Goal: Task Accomplishment & Management: Use online tool/utility

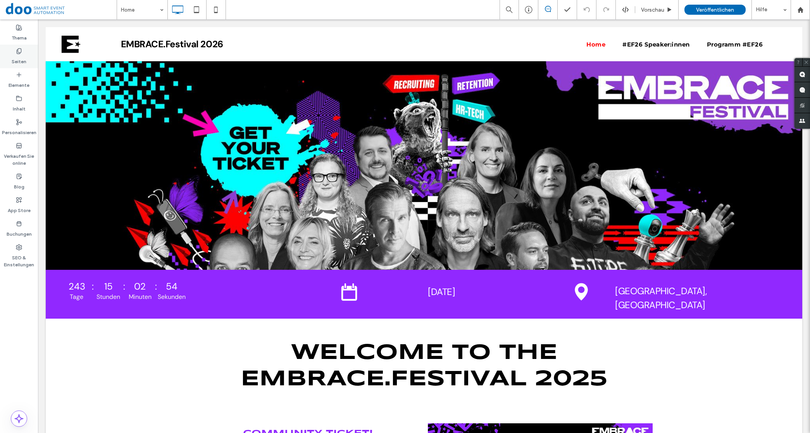
click at [21, 53] on icon at bounding box center [19, 51] width 6 height 6
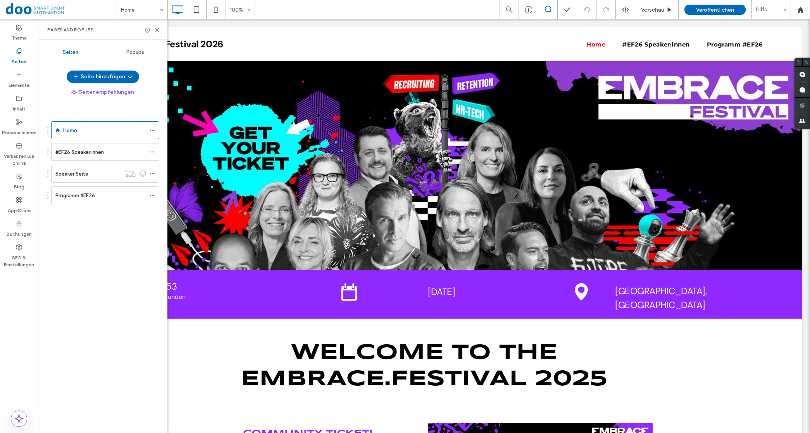
click at [69, 152] on label "#EF26 Speaker:innen" at bounding box center [79, 152] width 48 height 14
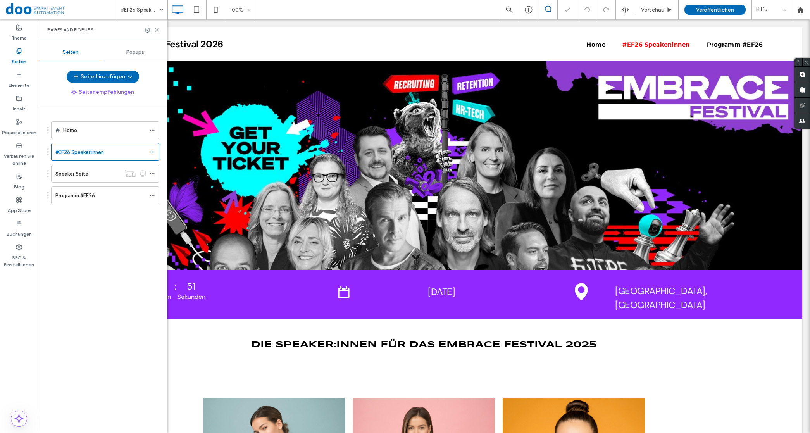
click at [159, 29] on icon at bounding box center [157, 30] width 6 height 6
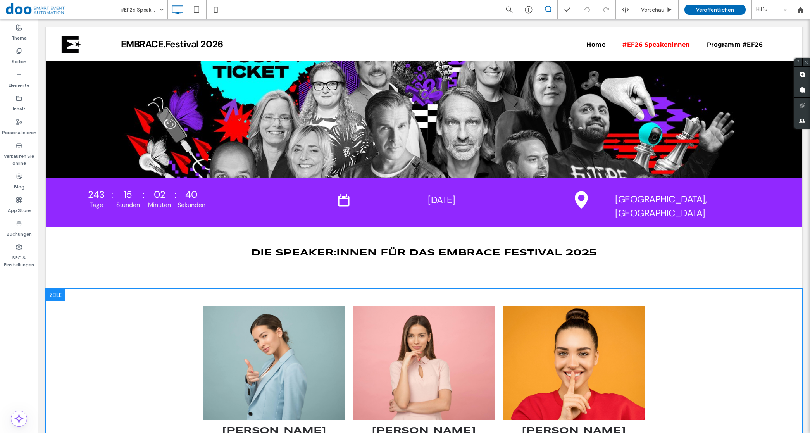
scroll to position [242, 0]
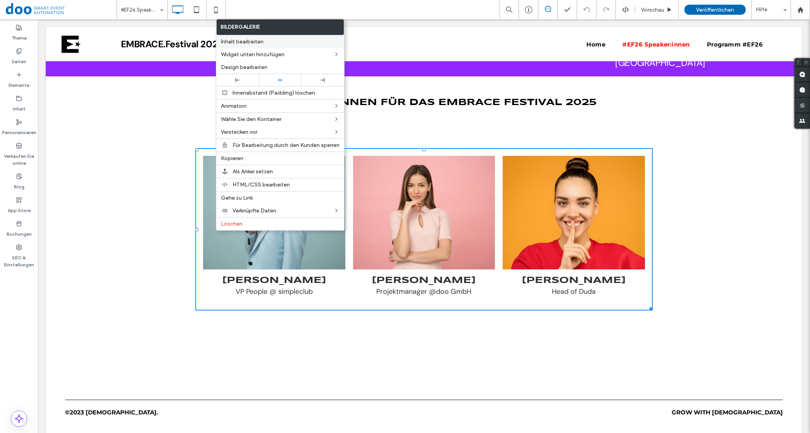
click at [249, 43] on span "Inhalt bearbeiten" at bounding box center [242, 41] width 43 height 7
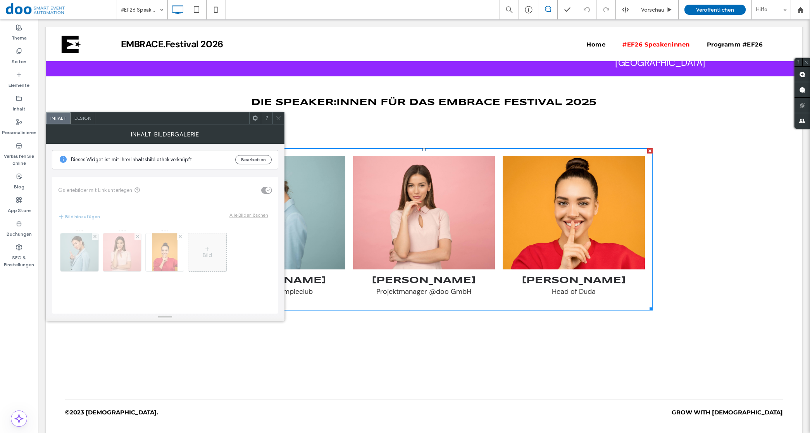
click at [90, 122] on div "Design" at bounding box center [83, 118] width 25 height 12
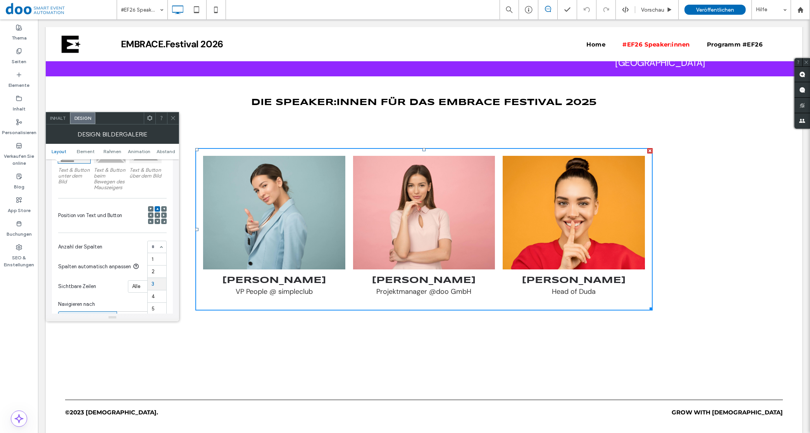
scroll to position [1, 0]
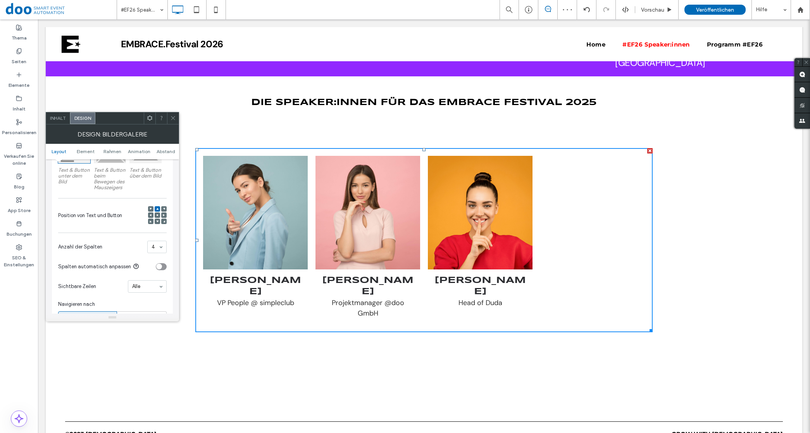
click at [176, 123] on div at bounding box center [173, 118] width 12 height 12
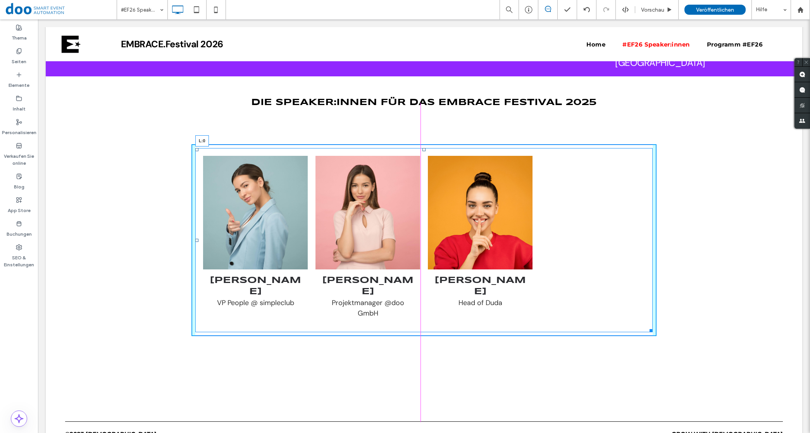
drag, startPoint x: 191, startPoint y: 239, endPoint x: 64, endPoint y: 237, distance: 126.8
click at [64, 237] on div "[PERSON_NAME] VP People @ simpleclub Button [PERSON_NAME] Projektmanager @doo G…" at bounding box center [424, 256] width 757 height 237
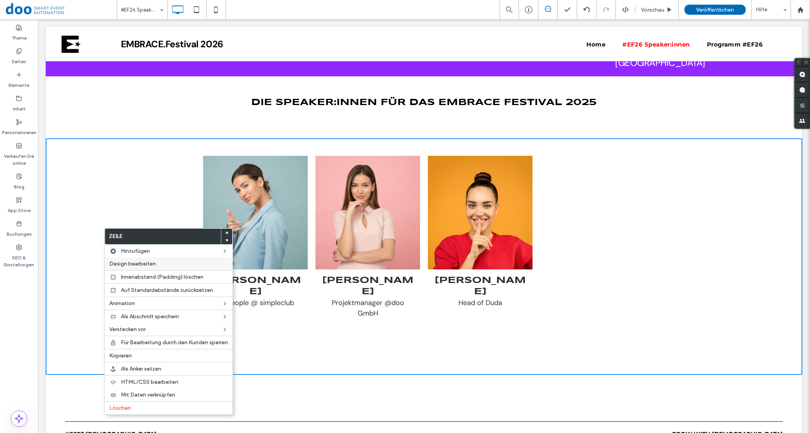
click at [146, 264] on span "Design bearbeiten" at bounding box center [132, 264] width 47 height 7
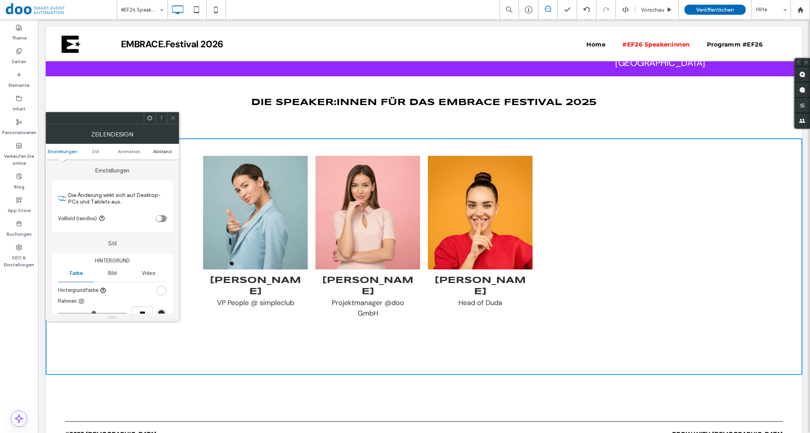
click at [162, 153] on span "Abstand" at bounding box center [162, 152] width 19 height 6
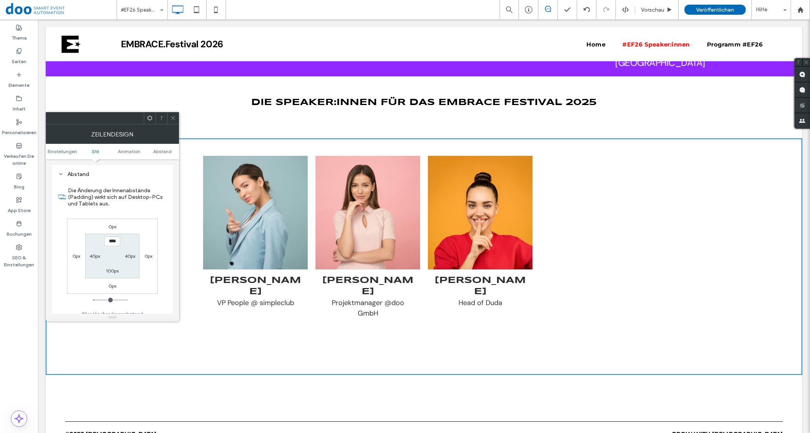
scroll to position [221, 0]
click at [93, 255] on label "40px" at bounding box center [95, 255] width 10 height 6
type input "**"
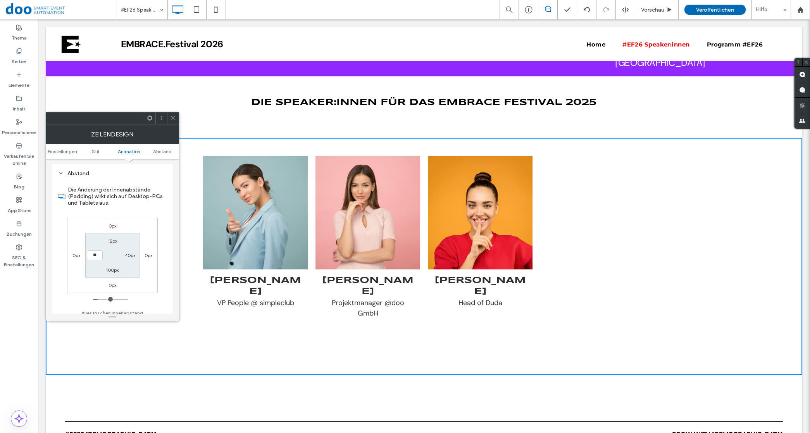
type input "****"
click at [125, 255] on label "40px" at bounding box center [130, 255] width 10 height 6
type input "**"
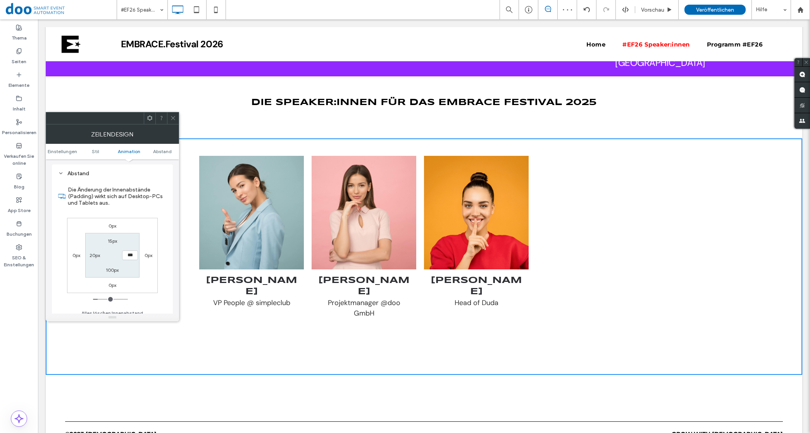
type input "***"
type input "**"
type input "****"
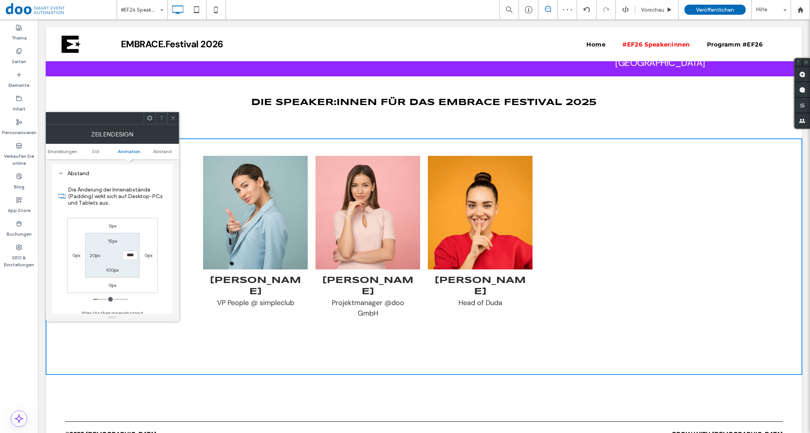
click at [164, 154] on ul "Einstellungen Stil Animation Abstand" at bounding box center [112, 152] width 133 height 16
click at [164, 150] on span "Abstand" at bounding box center [162, 152] width 19 height 6
click at [99, 152] on span "Stil" at bounding box center [95, 152] width 7 height 6
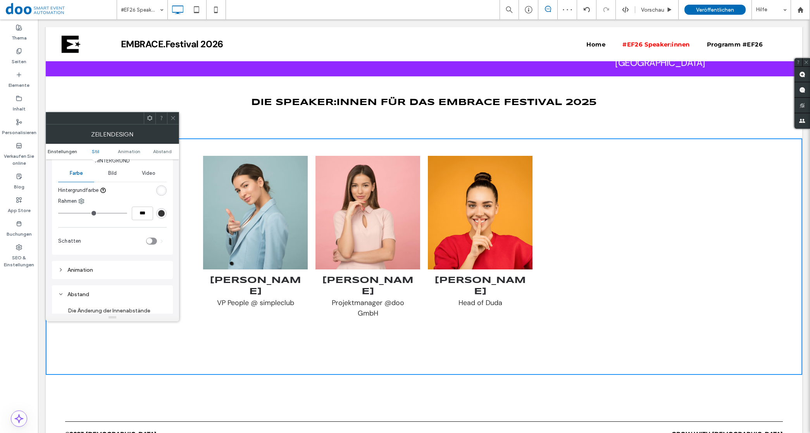
click at [73, 152] on span "Einstellungen" at bounding box center [62, 152] width 29 height 6
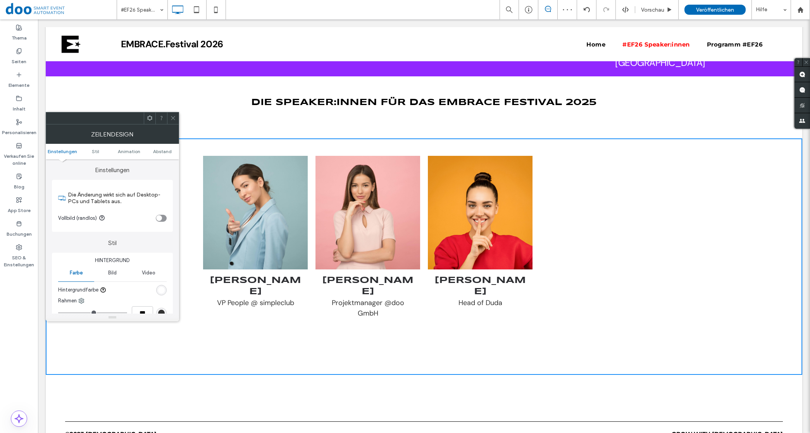
scroll to position [0, 0]
click at [157, 218] on div "toggle" at bounding box center [159, 219] width 6 height 6
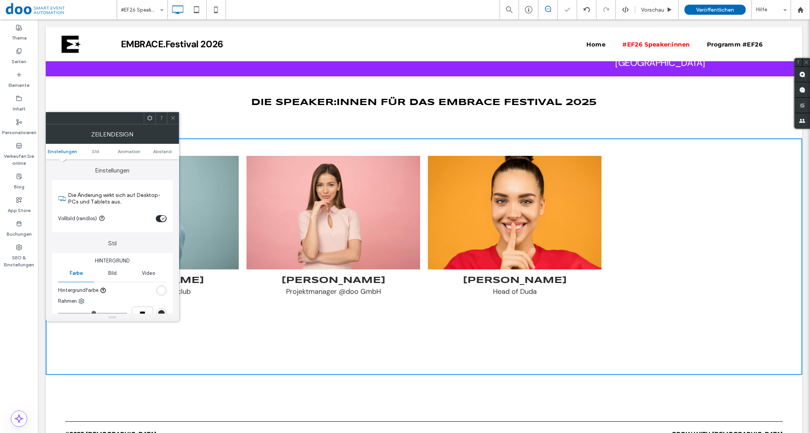
click at [173, 116] on icon at bounding box center [173, 118] width 6 height 6
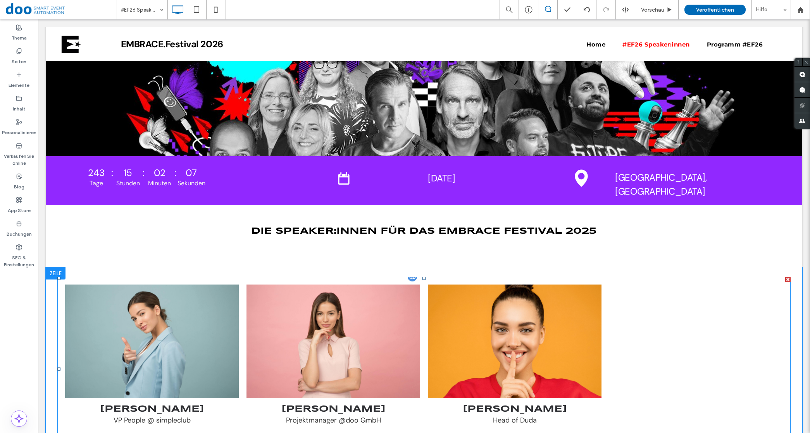
scroll to position [97, 0]
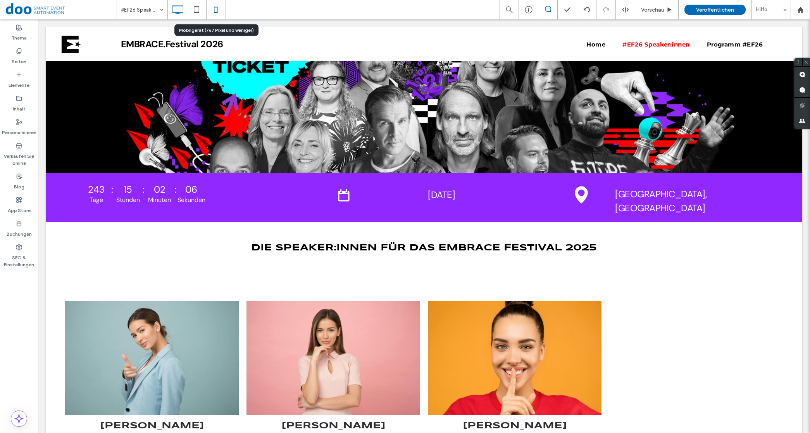
click at [214, 12] on use at bounding box center [215, 10] width 3 height 6
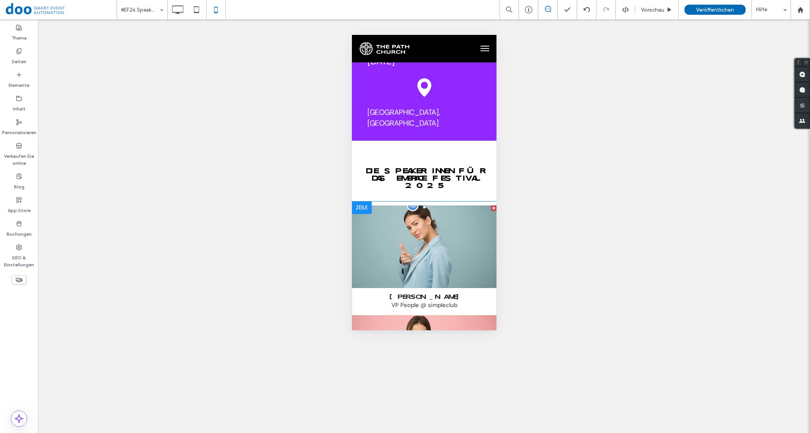
scroll to position [108, 0]
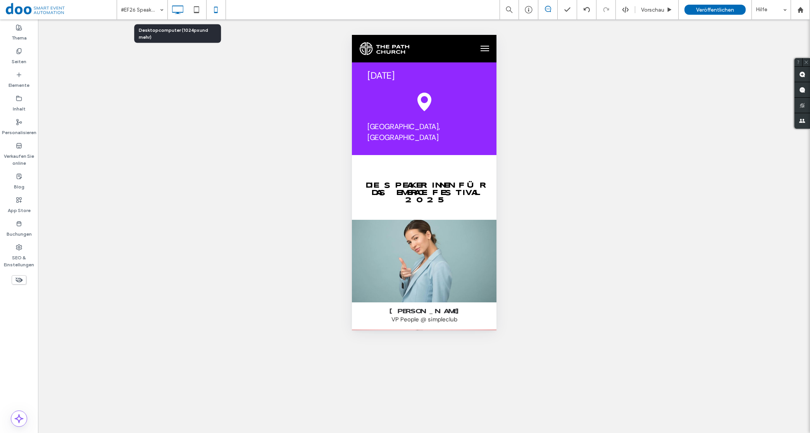
click at [184, 10] on icon at bounding box center [178, 10] width 16 height 16
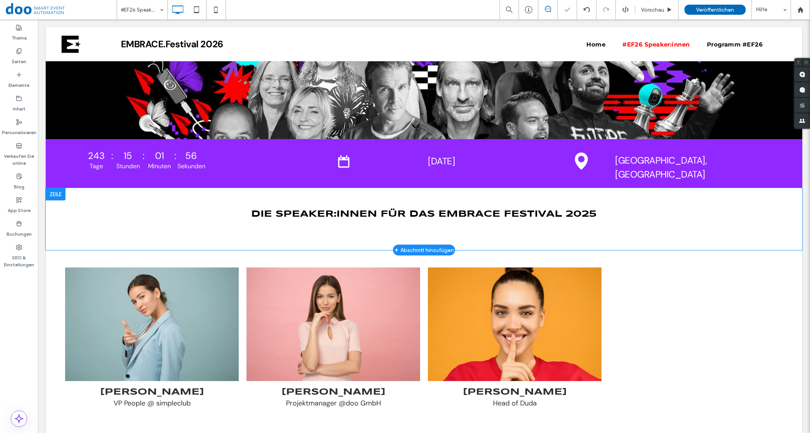
scroll to position [145, 0]
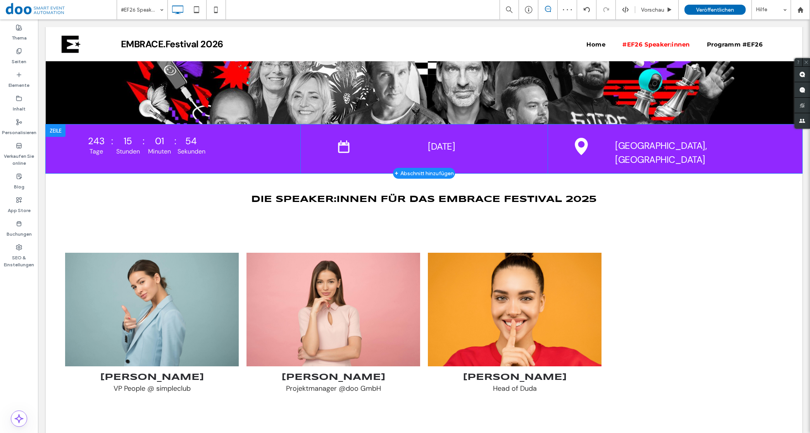
click at [381, 145] on div "Click To Paste [DATE] Click To Paste Click To Paste" at bounding box center [424, 148] width 247 height 49
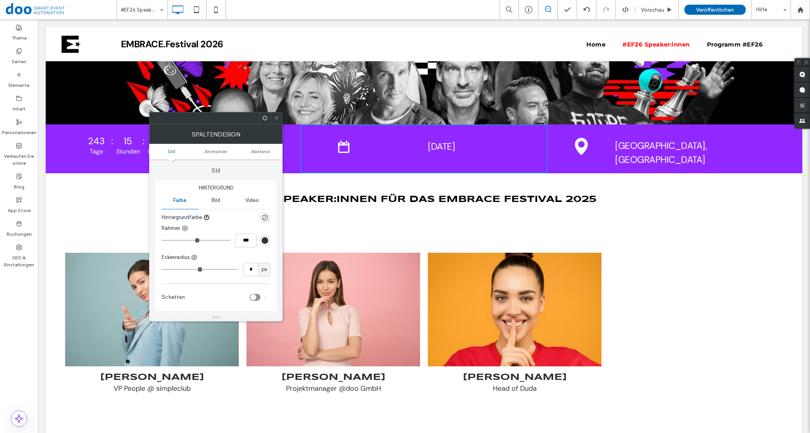
click at [431, 145] on span "[DATE]" at bounding box center [441, 146] width 27 height 12
click at [278, 117] on icon at bounding box center [277, 118] width 6 height 6
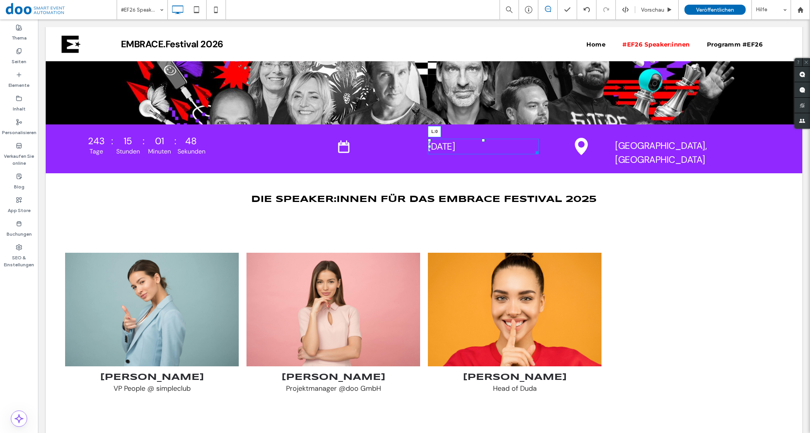
drag, startPoint x: 425, startPoint y: 146, endPoint x: 373, endPoint y: 145, distance: 52.0
click at [373, 145] on div "Click To Paste [DATE] L:0 Click To Paste Click To Paste" at bounding box center [424, 148] width 247 height 49
drag, startPoint x: 335, startPoint y: 146, endPoint x: 372, endPoint y: 147, distance: 37.6
click at [339, 147] on div at bounding box center [337, 146] width 3 height 3
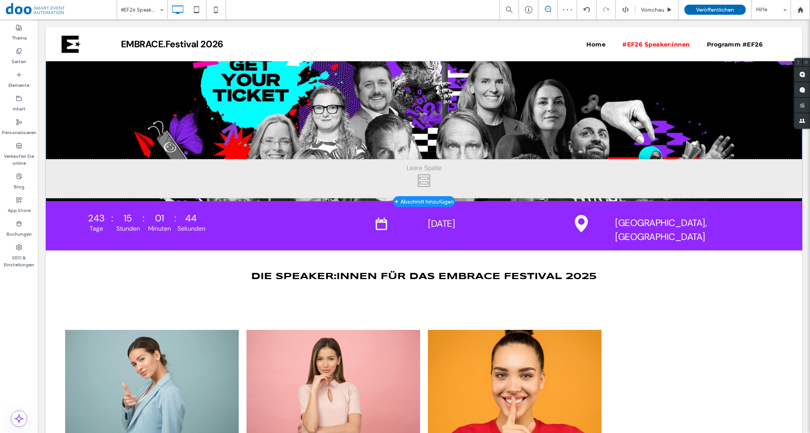
scroll to position [0, 0]
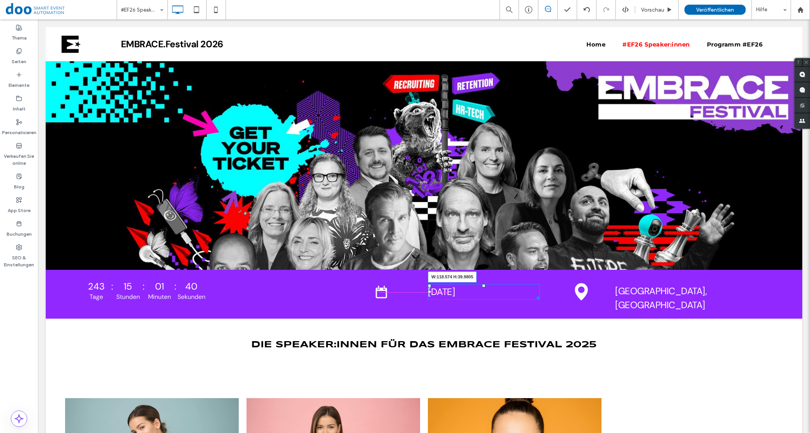
drag, startPoint x: 525, startPoint y: 295, endPoint x: 471, endPoint y: 314, distance: 57.1
click at [466, 293] on div "[DATE] W:118.574 H:39.9805" at bounding box center [484, 292] width 112 height 16
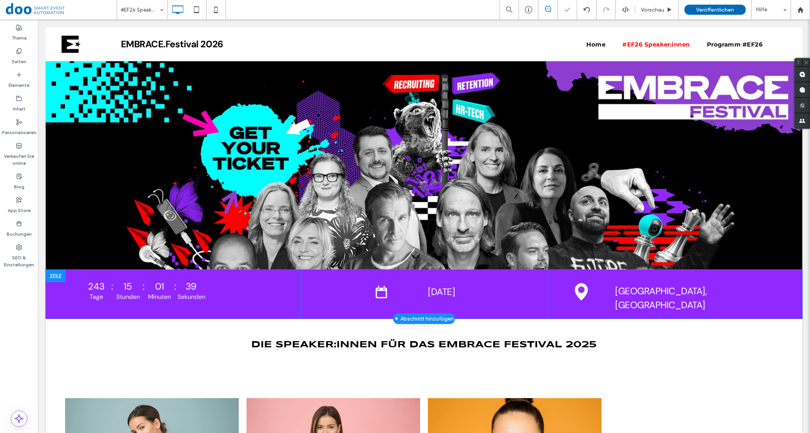
click at [423, 291] on div "Click To Paste [DATE] Click To Paste Click To Paste" at bounding box center [424, 294] width 247 height 49
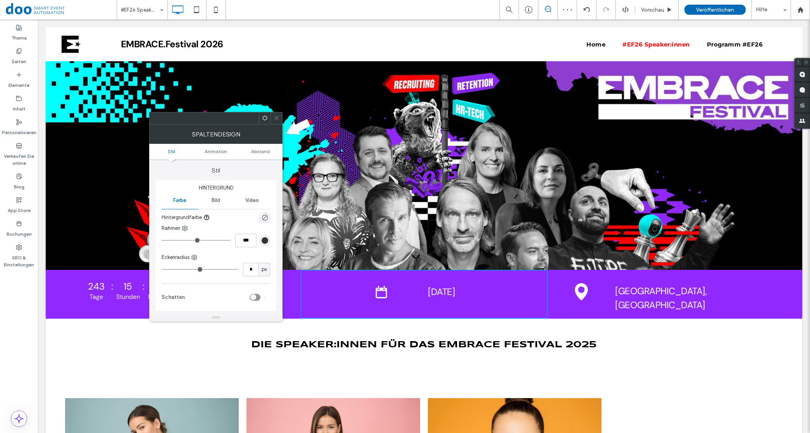
click at [435, 290] on span "[DATE]" at bounding box center [441, 292] width 27 height 12
click at [276, 117] on use at bounding box center [277, 118] width 4 height 4
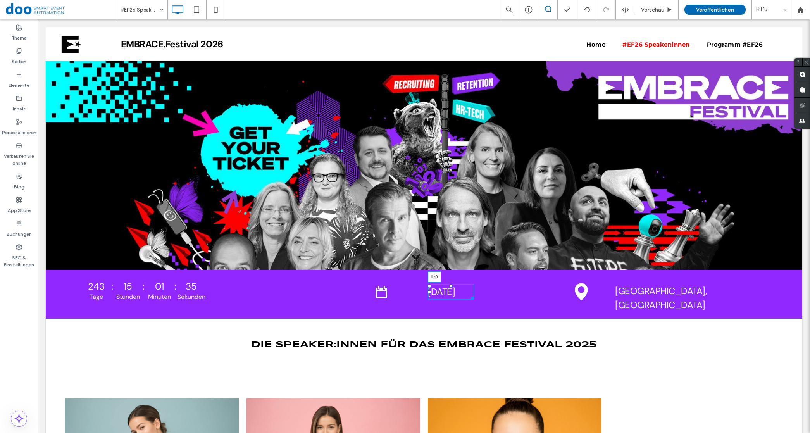
drag, startPoint x: 425, startPoint y: 291, endPoint x: 397, endPoint y: 289, distance: 27.6
click at [397, 289] on div "Click To Paste [DATE] L:0 Click To Paste Click To Paste" at bounding box center [424, 294] width 247 height 49
drag, startPoint x: 371, startPoint y: 292, endPoint x: 430, endPoint y: 311, distance: 62.0
click at [389, 289] on div "L:244" at bounding box center [381, 292] width 16 height 22
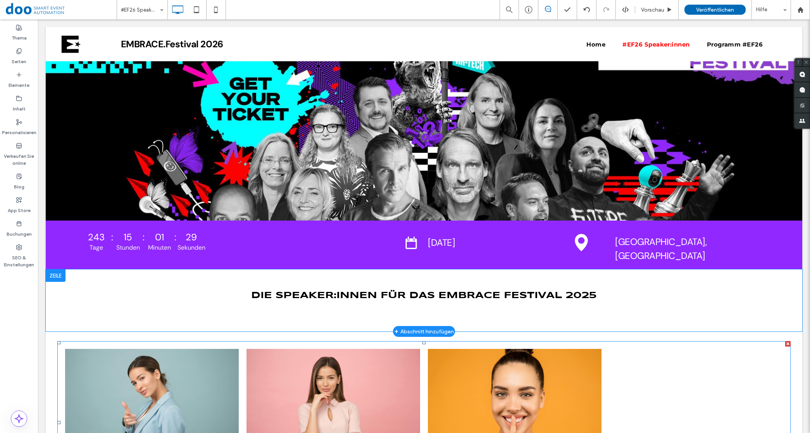
scroll to position [97, 0]
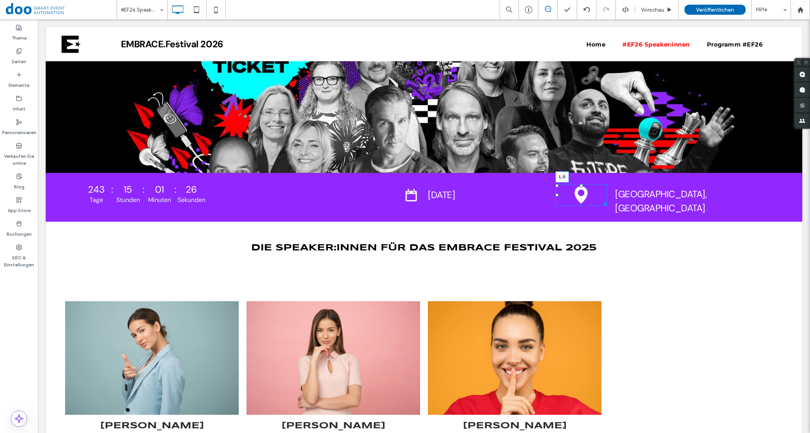
drag, startPoint x: 553, startPoint y: 193, endPoint x: 592, endPoint y: 189, distance: 39.4
click at [592, 189] on div "L:0" at bounding box center [582, 195] width 52 height 22
drag, startPoint x: 601, startPoint y: 204, endPoint x: 581, endPoint y: 206, distance: 20.6
click at [601, 206] on div at bounding box center [604, 203] width 6 height 6
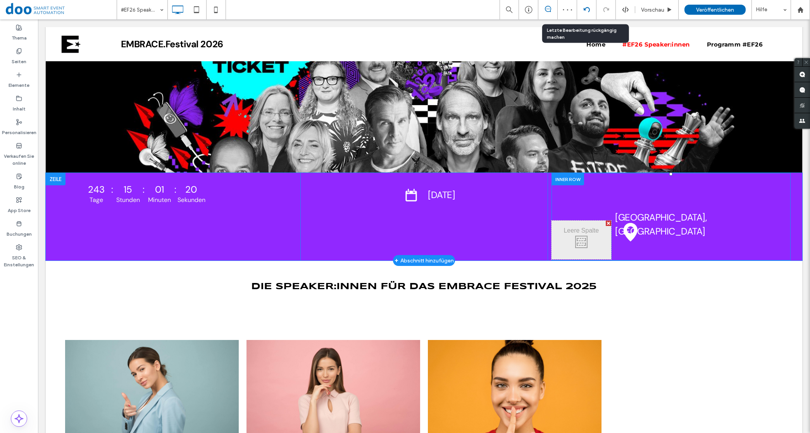
click at [588, 16] on div at bounding box center [586, 9] width 19 height 19
click at [588, 7] on icon at bounding box center [587, 10] width 6 height 6
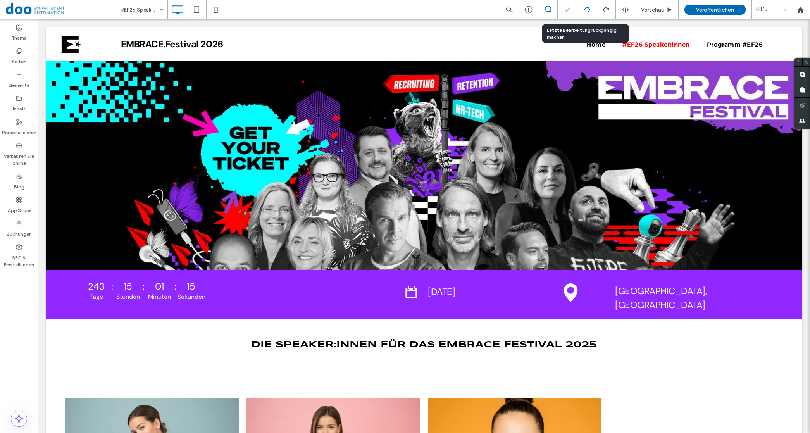
scroll to position [0, 0]
drag, startPoint x: 553, startPoint y: 292, endPoint x: 617, endPoint y: 309, distance: 66.1
click at [582, 291] on div "L:52" at bounding box center [571, 292] width 31 height 23
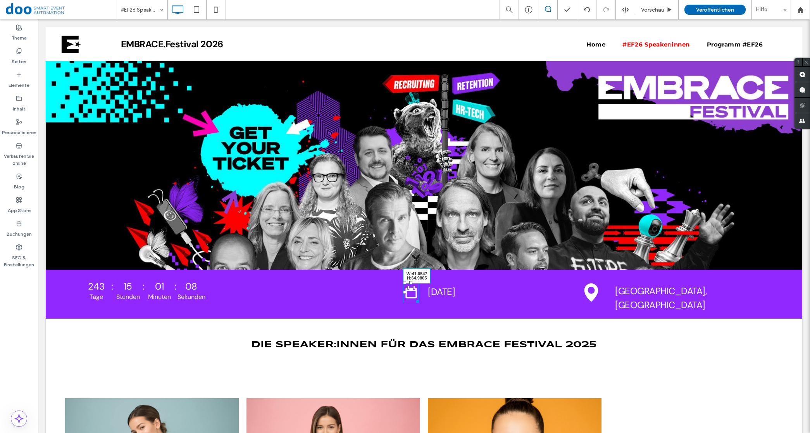
drag, startPoint x: 413, startPoint y: 301, endPoint x: 455, endPoint y: 323, distance: 47.9
click at [419, 304] on div "W:41.0547 H:64.9805 Click To Paste [DATE] Click To Paste Click To Paste" at bounding box center [424, 294] width 247 height 49
click at [403, 290] on div "L:241" at bounding box center [411, 293] width 16 height 25
drag, startPoint x: 414, startPoint y: 303, endPoint x: 484, endPoint y: 316, distance: 71.5
click at [446, 309] on div "W:44.5898 H:49.9805 Click To Paste [DATE] Click To Paste" at bounding box center [423, 309] width 239 height 1
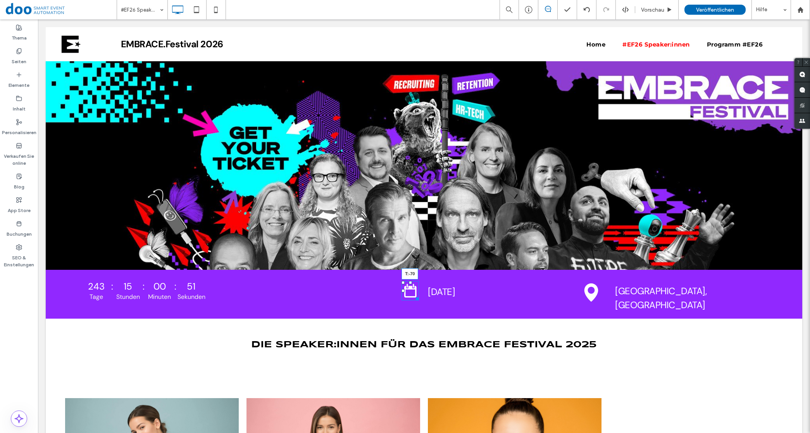
drag, startPoint x: 408, startPoint y: 282, endPoint x: 435, endPoint y: 309, distance: 38.9
click at [409, 283] on div at bounding box center [410, 282] width 3 height 3
drag, startPoint x: 599, startPoint y: 301, endPoint x: 617, endPoint y: 323, distance: 27.9
click at [601, 299] on div at bounding box center [604, 302] width 6 height 6
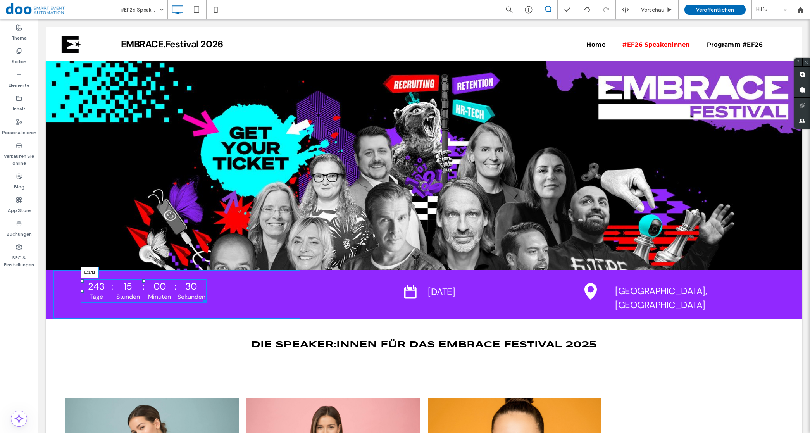
drag, startPoint x: 80, startPoint y: 292, endPoint x: 147, endPoint y: 304, distance: 67.8
click at [109, 284] on div "243 : 15 : 00 : 30 Tage Stunden Minuten Sekunden Countdown beendet! L:141" at bounding box center [144, 291] width 126 height 23
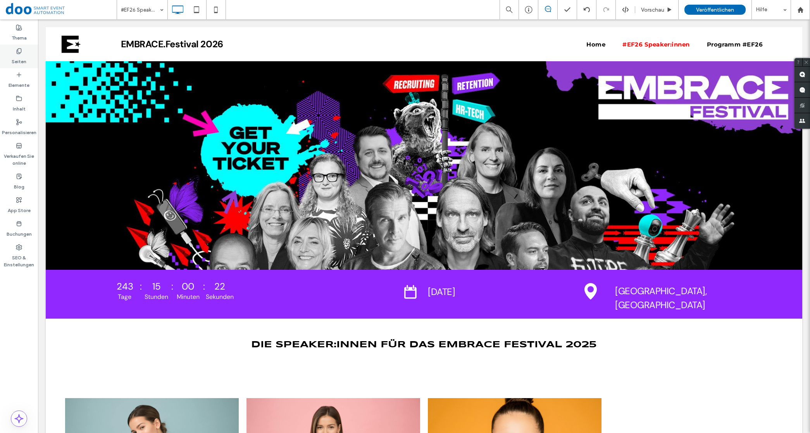
click at [19, 57] on label "Seiten" at bounding box center [19, 59] width 15 height 11
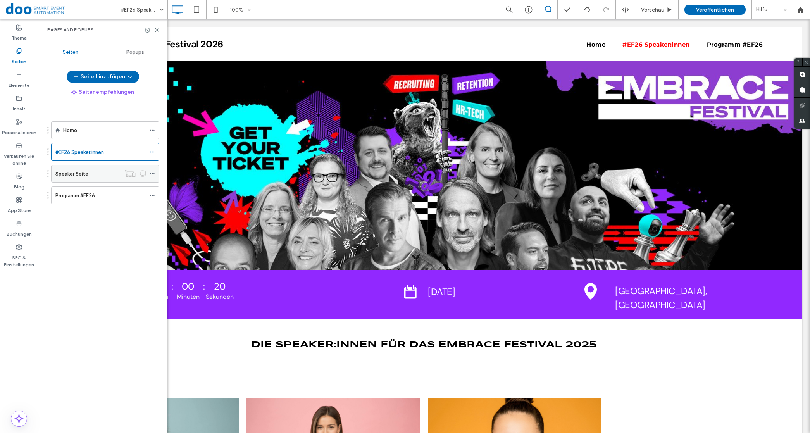
click at [84, 176] on label "Speaker Seite" at bounding box center [71, 174] width 33 height 14
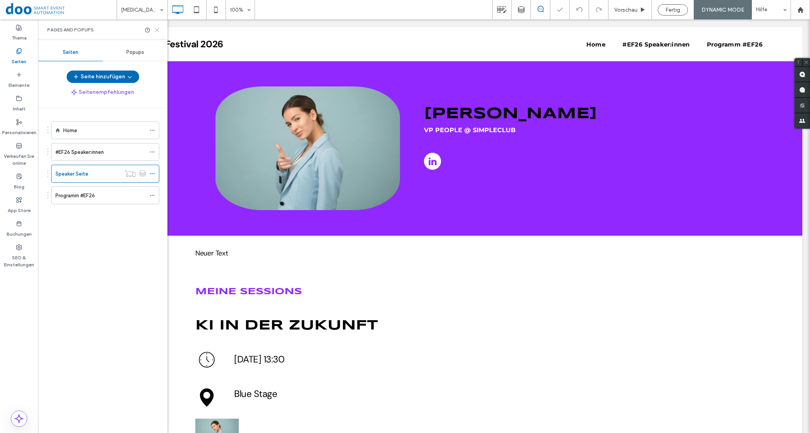
click at [154, 28] on icon at bounding box center [157, 30] width 6 height 6
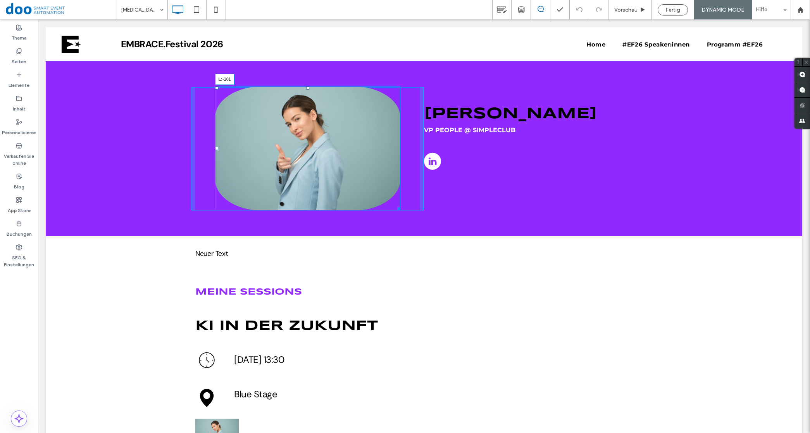
drag, startPoint x: 212, startPoint y: 148, endPoint x: 162, endPoint y: 146, distance: 50.4
click at [162, 146] on div "L:-101 Click To Paste [PERSON_NAME] VP People @ simpleclub Click To Paste [GEOG…" at bounding box center [424, 148] width 757 height 174
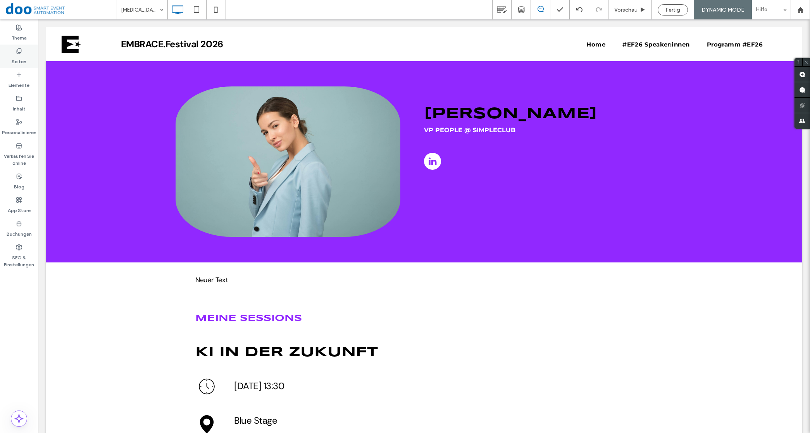
click at [16, 60] on label "Seiten" at bounding box center [19, 59] width 15 height 11
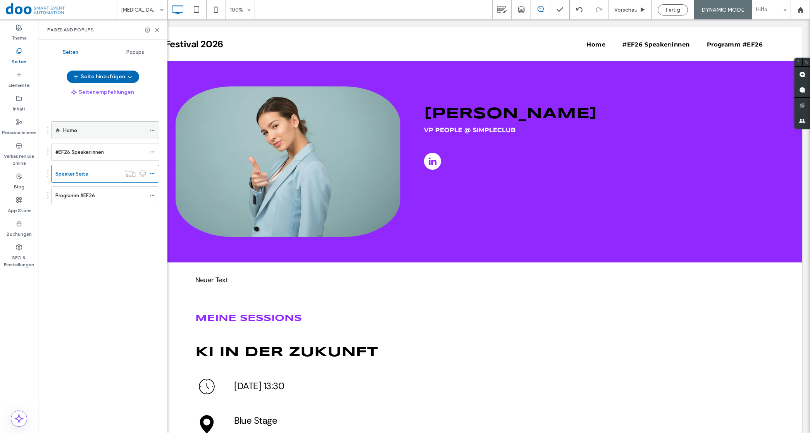
click at [83, 128] on div "Home" at bounding box center [104, 130] width 83 height 8
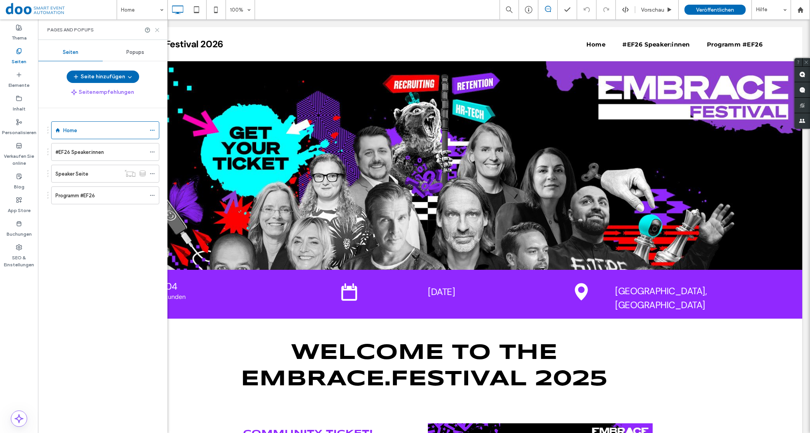
click at [155, 31] on icon at bounding box center [157, 30] width 6 height 6
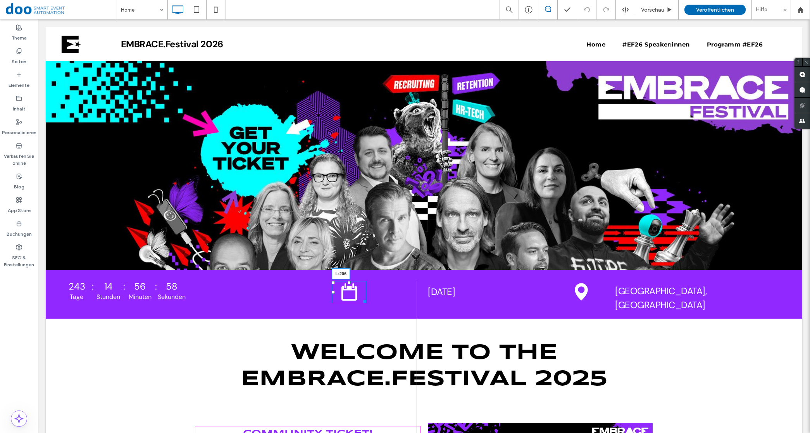
drag, startPoint x: 330, startPoint y: 291, endPoint x: 411, endPoint y: 311, distance: 83.5
click at [366, 289] on div "L:206" at bounding box center [349, 292] width 35 height 22
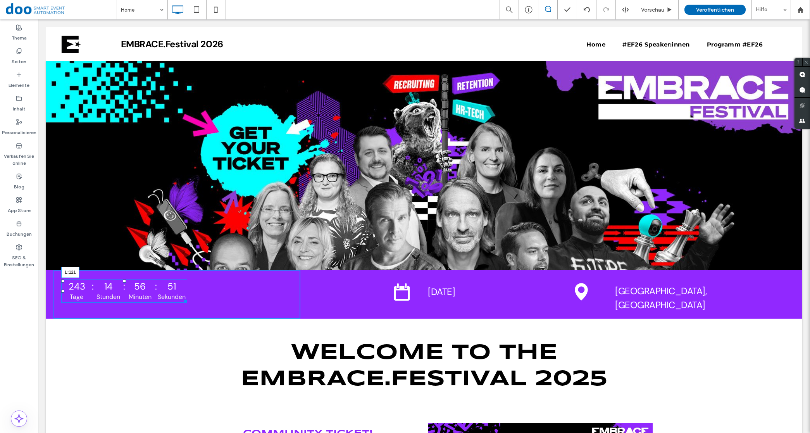
drag, startPoint x: 63, startPoint y: 292, endPoint x: 102, endPoint y: 289, distance: 39.3
click at [64, 290] on div at bounding box center [62, 291] width 3 height 3
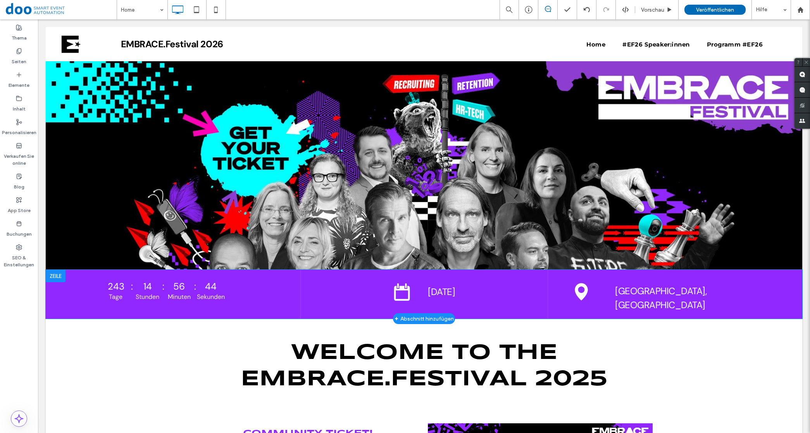
click at [50, 278] on div at bounding box center [56, 276] width 20 height 12
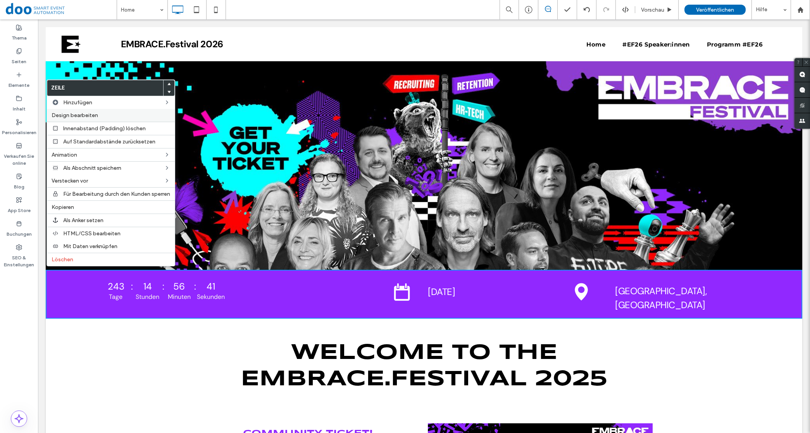
click at [93, 115] on span "Design bearbeiten" at bounding box center [75, 115] width 47 height 7
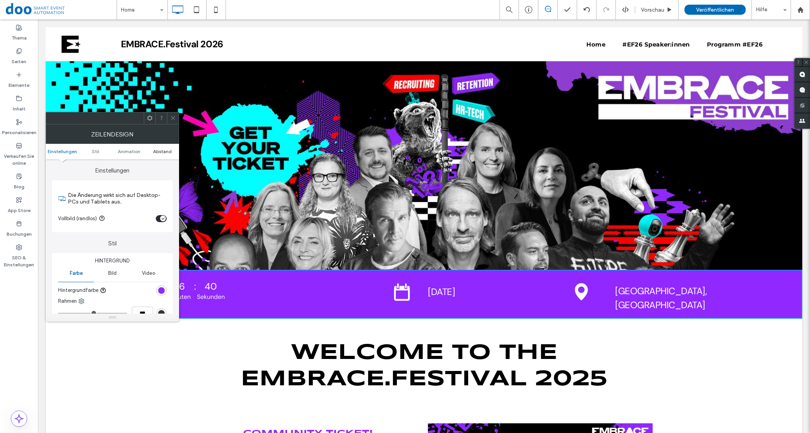
click at [152, 150] on link "Abstand" at bounding box center [162, 152] width 33 height 6
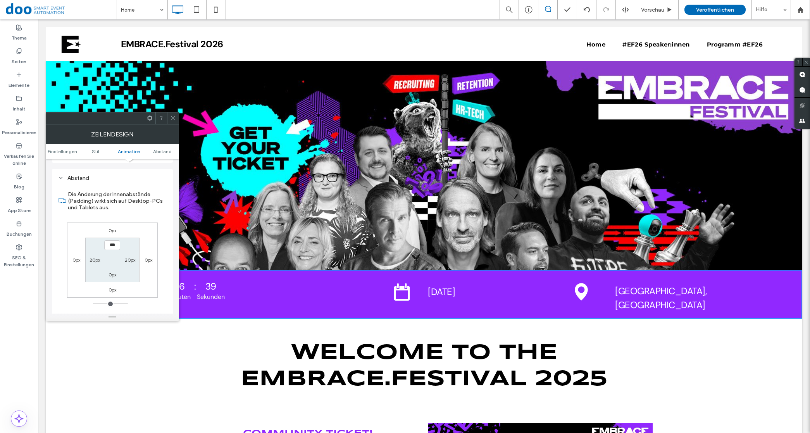
scroll to position [221, 0]
click at [73, 258] on label "0px" at bounding box center [77, 255] width 8 height 6
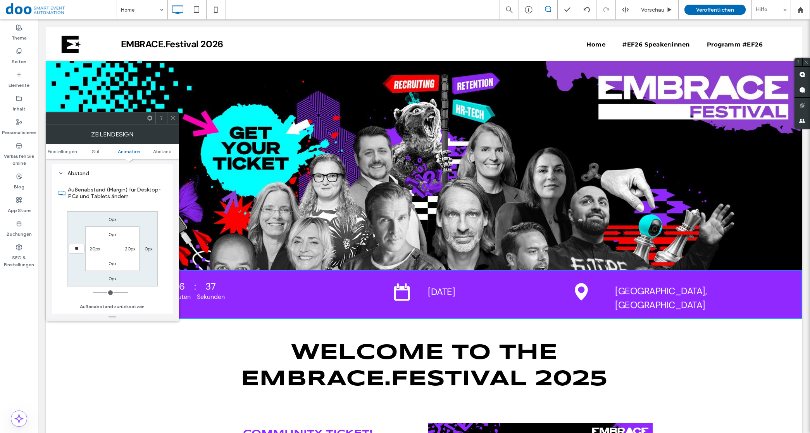
type input "**"
type input "****"
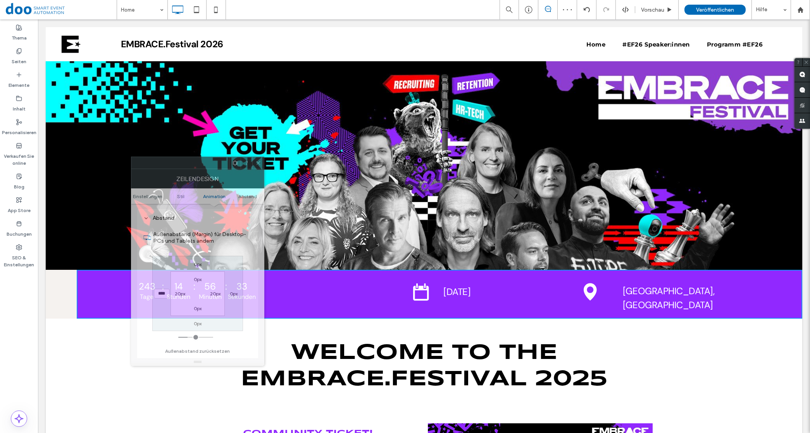
drag, startPoint x: 114, startPoint y: 124, endPoint x: 253, endPoint y: 175, distance: 148.7
click at [205, 169] on div "Zeilendesign" at bounding box center [197, 178] width 133 height 19
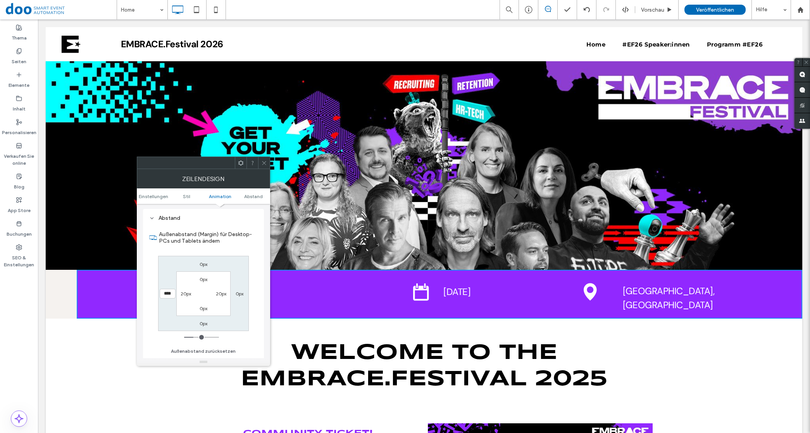
click at [236, 293] on label "0px" at bounding box center [240, 294] width 8 height 6
type input "*"
type input "**"
type input "****"
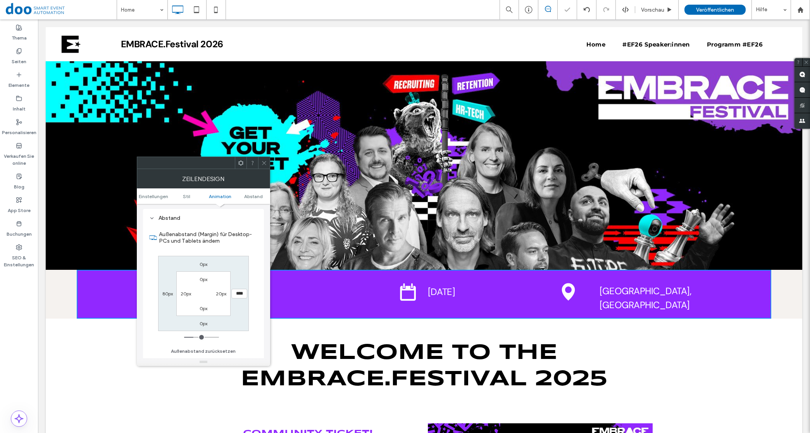
click at [265, 168] on span at bounding box center [264, 163] width 6 height 12
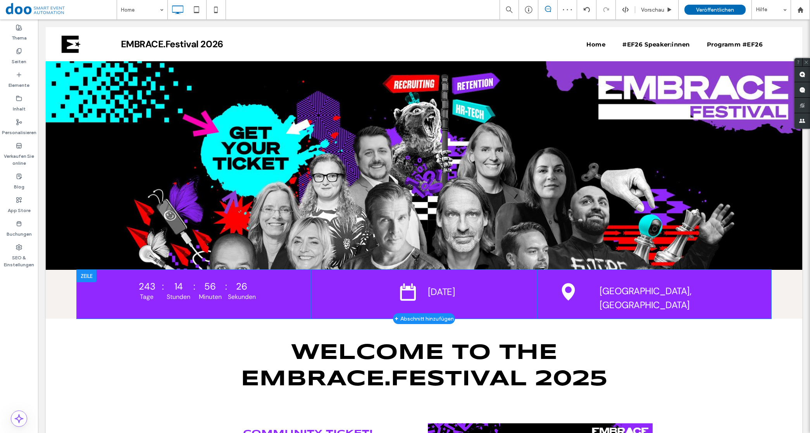
click at [88, 275] on div at bounding box center [87, 276] width 20 height 12
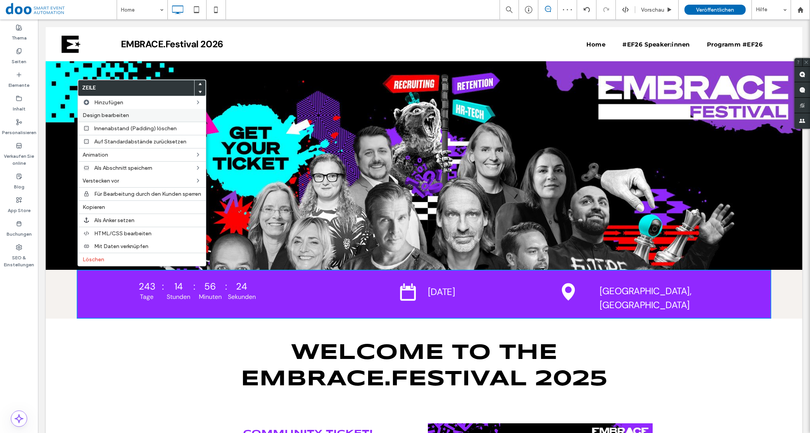
click at [131, 114] on label "Design bearbeiten" at bounding box center [142, 115] width 119 height 7
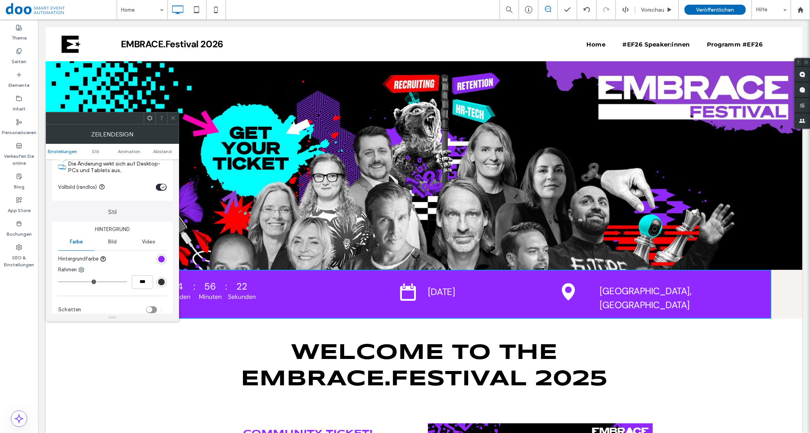
scroll to position [48, 0]
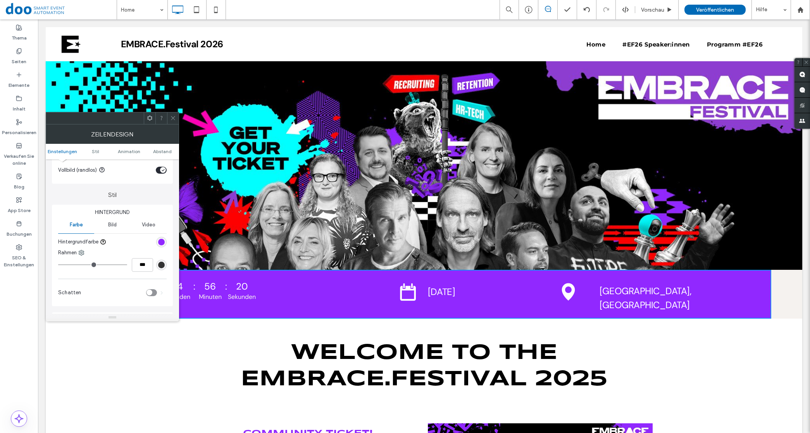
click at [166, 169] on div "toggle" at bounding box center [163, 170] width 6 height 6
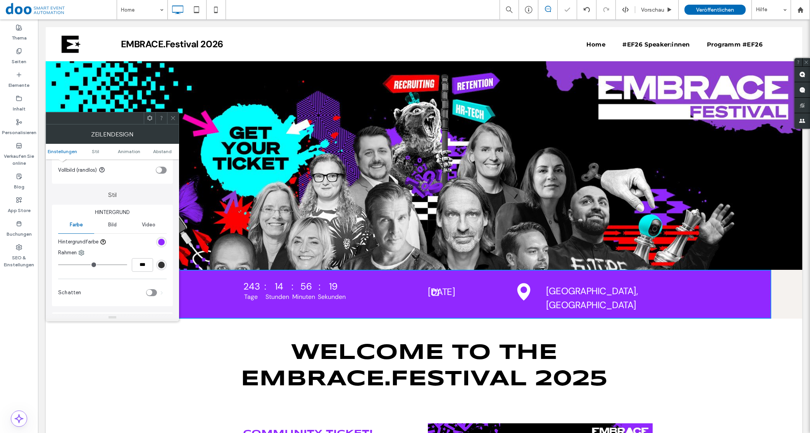
click at [166, 169] on div "toggle" at bounding box center [161, 170] width 11 height 7
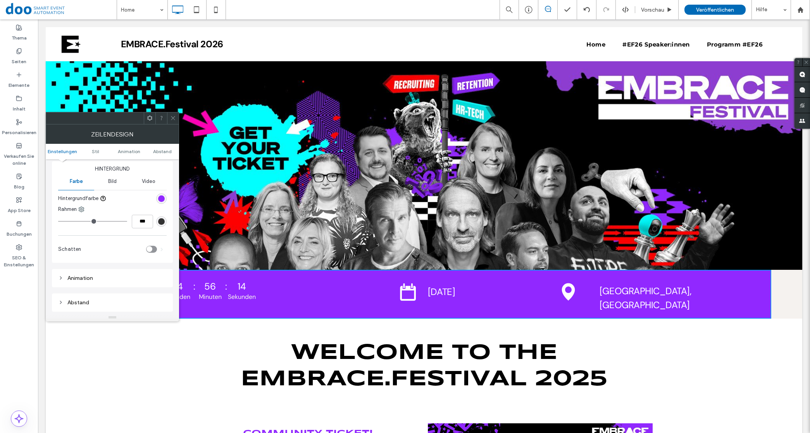
scroll to position [194, 0]
click at [78, 174] on div "Animation" at bounding box center [112, 176] width 109 height 7
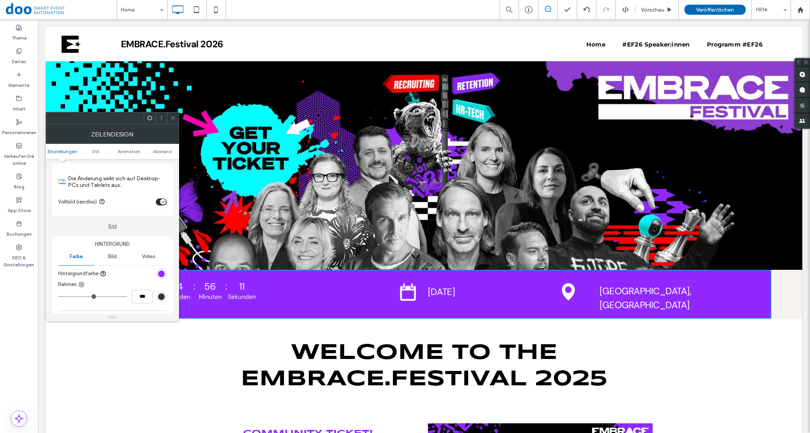
scroll to position [0, 0]
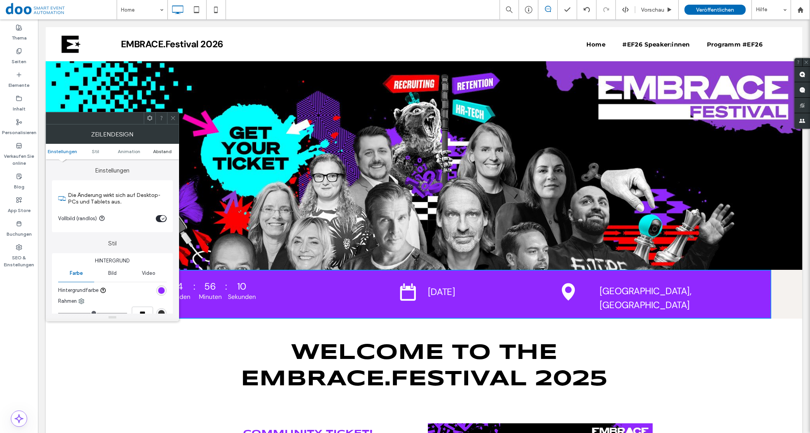
click at [154, 152] on span "Abstand" at bounding box center [162, 152] width 19 height 6
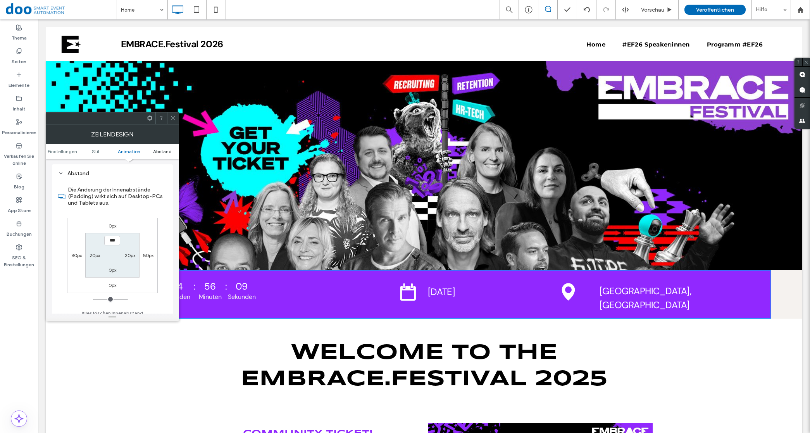
scroll to position [321, 0]
click at [174, 120] on icon at bounding box center [173, 118] width 6 height 6
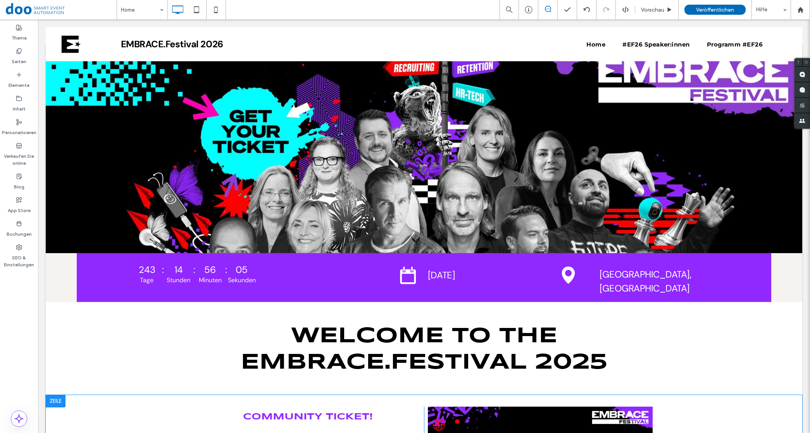
scroll to position [0, 0]
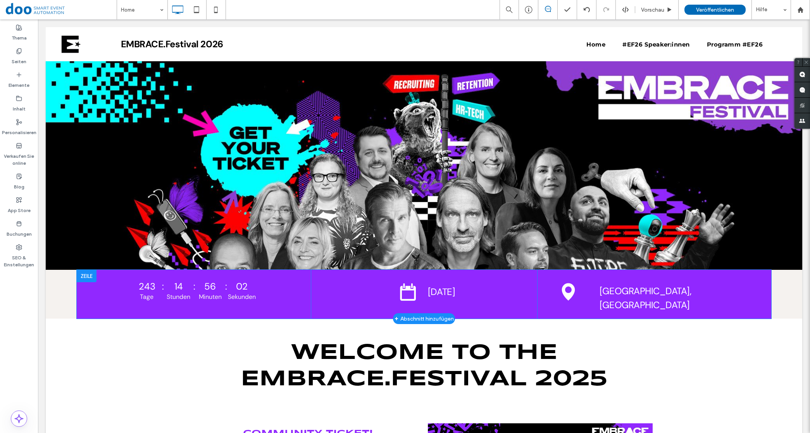
click at [80, 272] on div at bounding box center [87, 276] width 20 height 12
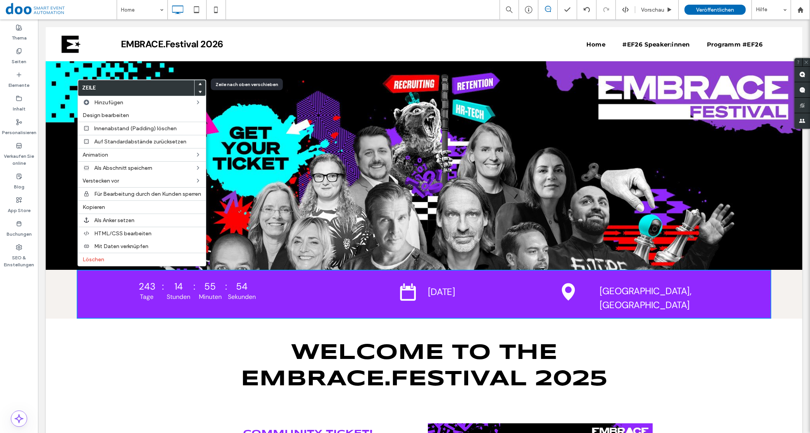
click at [246, 127] on div "Click To Paste [GEOGRAPHIC_DATA] + Abschnitt hinzufügen" at bounding box center [424, 165] width 757 height 209
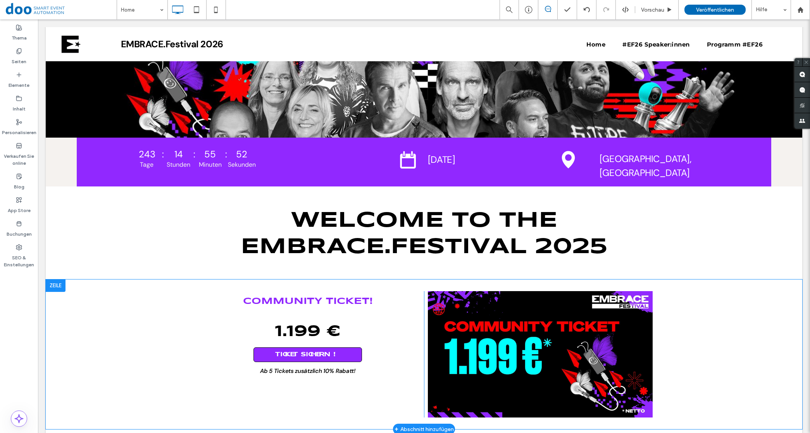
scroll to position [194, 0]
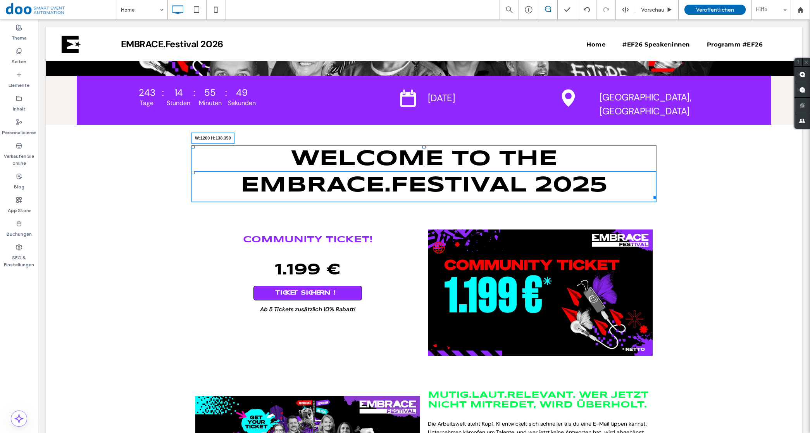
drag, startPoint x: 652, startPoint y: 198, endPoint x: 759, endPoint y: 193, distance: 106.7
click at [759, 193] on div "Welcome to the EMBRACE.Festival 2025 W:1200 H:138.359 Click To Paste [GEOGRAPHI…" at bounding box center [424, 171] width 757 height 93
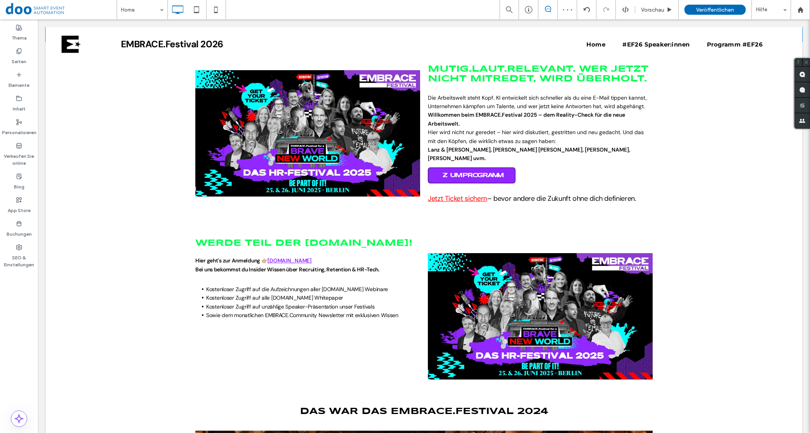
scroll to position [533, 0]
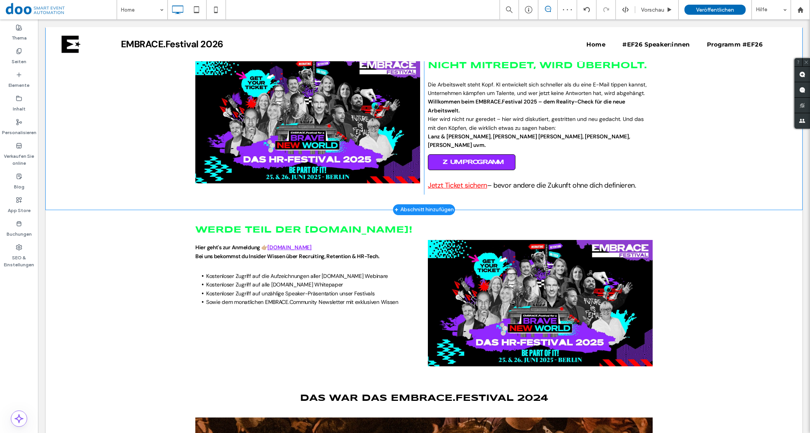
click at [506, 152] on div "MUTIG.LAUT.RELEVANT. WER JETZT NICHT MITREDET, WIRD ÜBERHOLT. Die Arbeitswelt s…" at bounding box center [540, 121] width 233 height 148
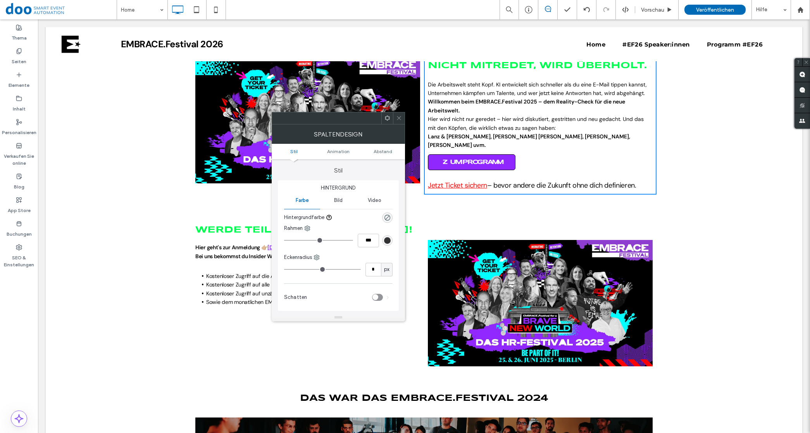
click at [332, 148] on ul "Stil Animation Abstand" at bounding box center [338, 152] width 133 height 16
click at [341, 152] on span "Animation" at bounding box center [338, 152] width 22 height 6
click at [388, 152] on span "Abstand" at bounding box center [383, 152] width 19 height 6
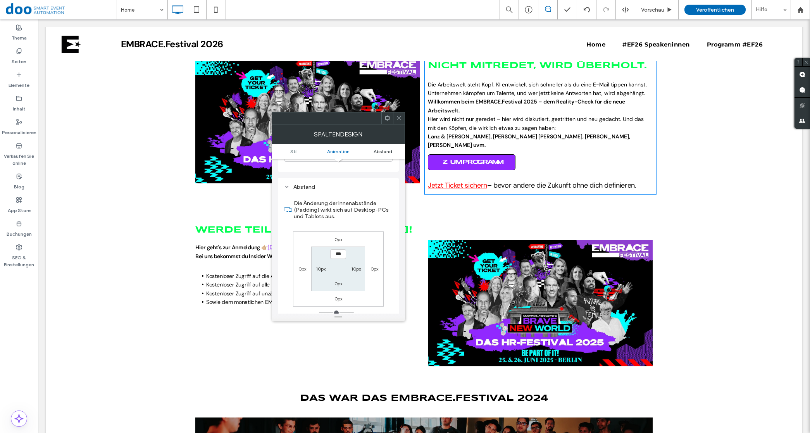
scroll to position [276, 0]
click at [397, 119] on icon at bounding box center [399, 118] width 6 height 6
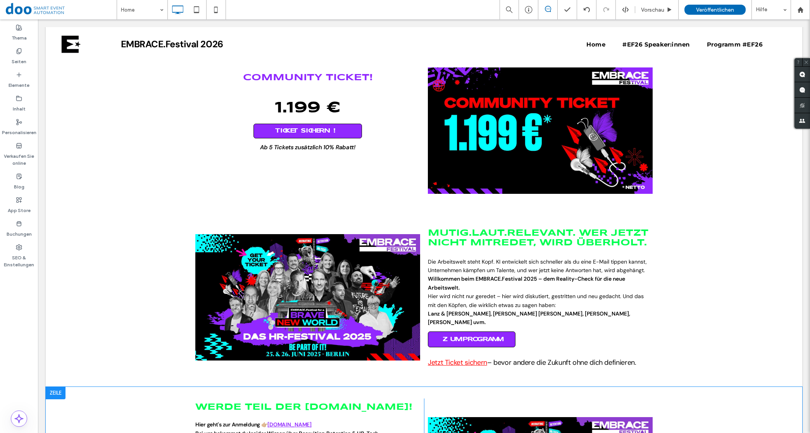
scroll to position [339, 0]
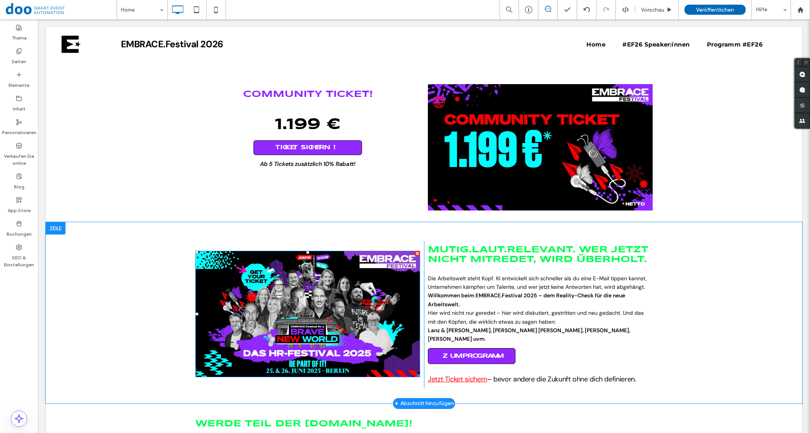
click at [195, 252] on div at bounding box center [196, 252] width 3 height 3
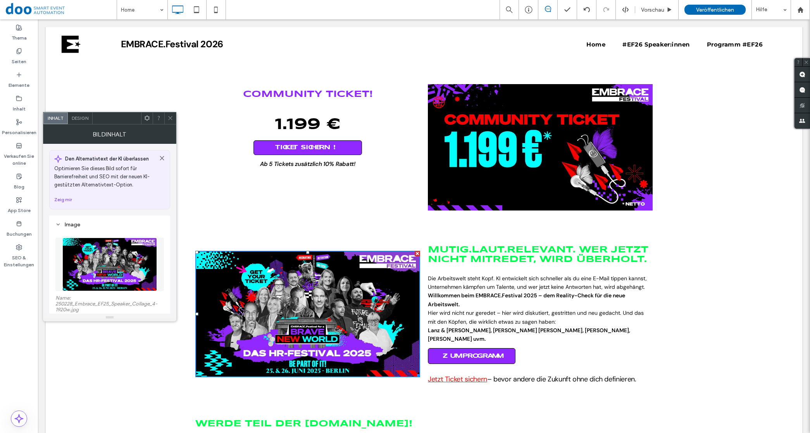
click at [186, 287] on div "Click To Paste MUTIG.LAUT.RELEVANT. WER JETZT NICHT MITREDET, WIRD ÜBERHOLT. Di…" at bounding box center [424, 312] width 757 height 181
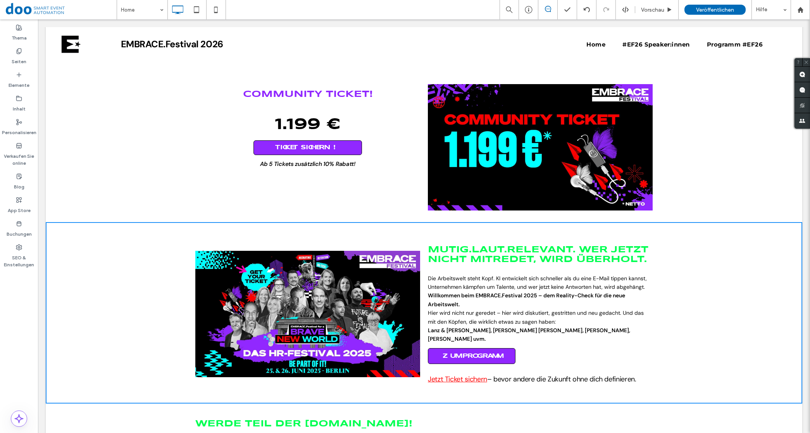
click at [195, 254] on img at bounding box center [307, 314] width 225 height 126
click at [257, 266] on img at bounding box center [307, 314] width 225 height 126
click at [532, 309] on span "Hier wird nicht nur geredet – hier wird diskutiert, gestritten und neu gedacht.…" at bounding box center [536, 317] width 216 height 16
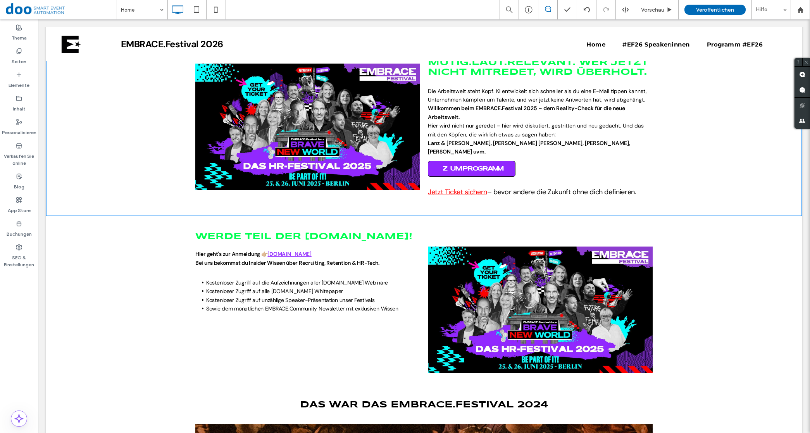
scroll to position [533, 0]
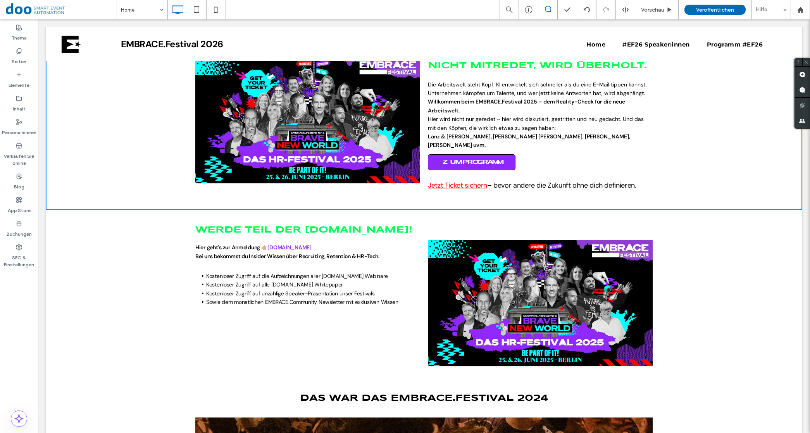
click at [272, 333] on div "WERDE TEIL DER [DOMAIN_NAME]! Hier geht's zur Anmeldung 👉🏼 [DOMAIN_NAME] Bei un…" at bounding box center [308, 293] width 233 height 145
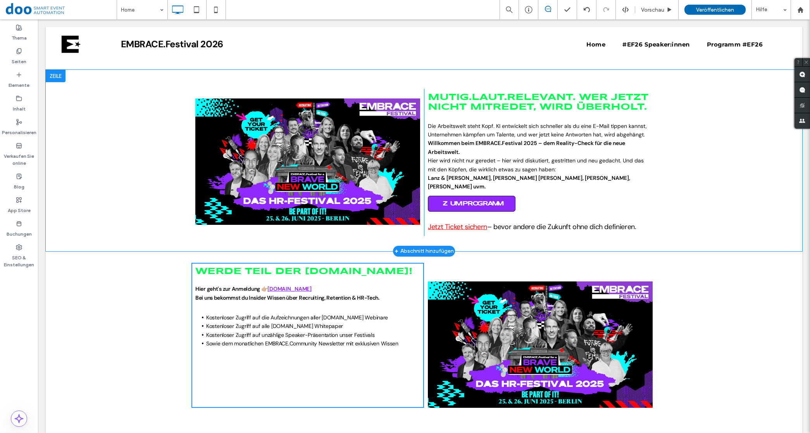
scroll to position [436, 0]
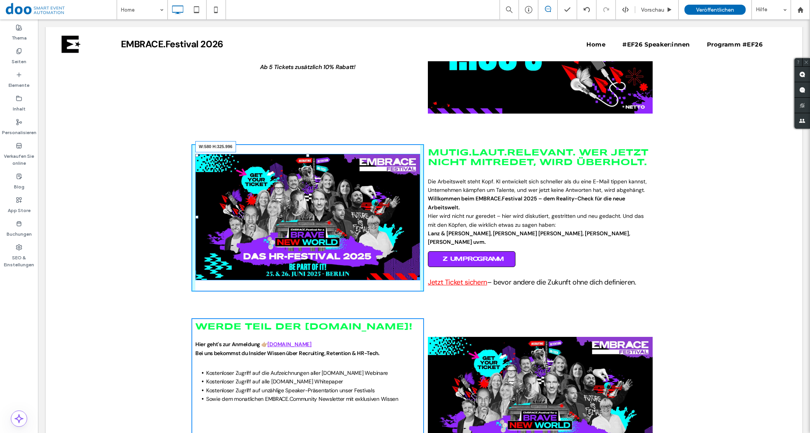
drag, startPoint x: 414, startPoint y: 276, endPoint x: 489, endPoint y: 334, distance: 94.8
click at [489, 334] on div "Click To Paste [GEOGRAPHIC_DATA] + Abschnitt hinzufügen 243 : 14 : 55 : 22 Tage…" at bounding box center [424, 335] width 757 height 1421
drag, startPoint x: 194, startPoint y: 216, endPoint x: 133, endPoint y: 239, distance: 64.5
click at [95, 219] on div "L:0 Click To Paste MUTIG.LAUT.RELEVANT. WER JETZT NICHT MITREDET, WIRD ÜBERHOLT…" at bounding box center [424, 215] width 757 height 181
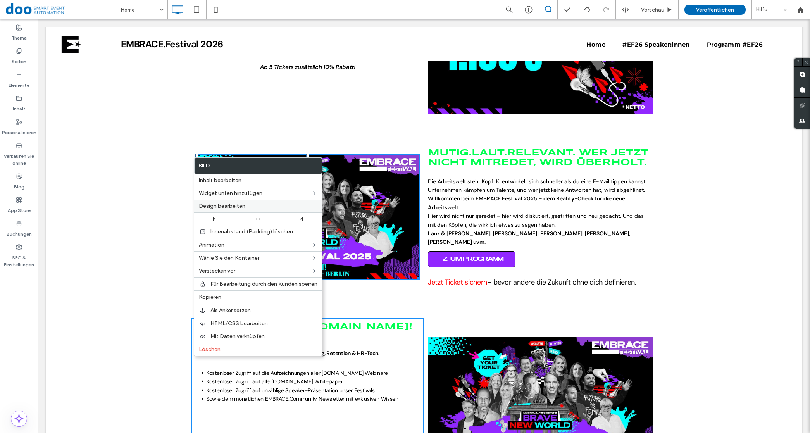
click at [225, 204] on span "Design bearbeiten" at bounding box center [222, 206] width 47 height 7
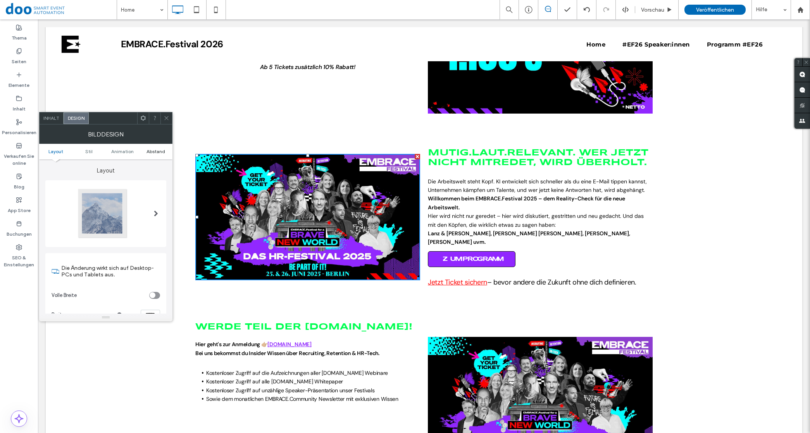
click at [155, 150] on span "Abstand" at bounding box center [156, 152] width 19 height 6
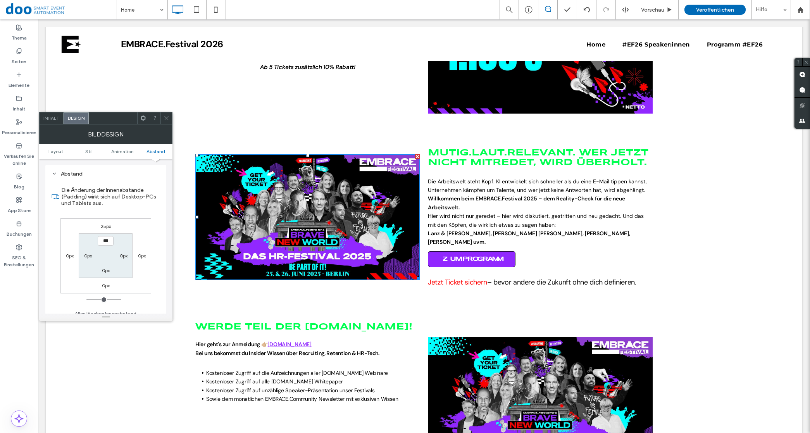
scroll to position [398, 0]
click at [165, 113] on span at bounding box center [167, 118] width 6 height 12
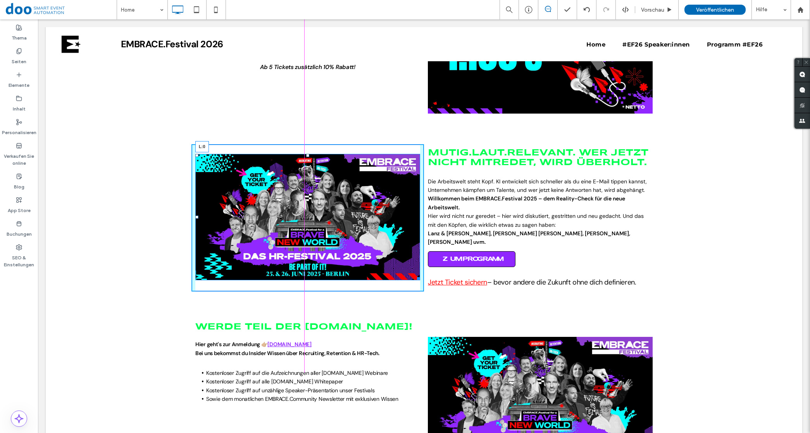
drag, startPoint x: 192, startPoint y: 215, endPoint x: 118, endPoint y: 219, distance: 74.2
click at [118, 219] on div "L:0 Click To Paste MUTIG.LAUT.RELEVANT. WER JETZT NICHT MITREDET, WIRD ÜBERHOLT…" at bounding box center [424, 215] width 757 height 181
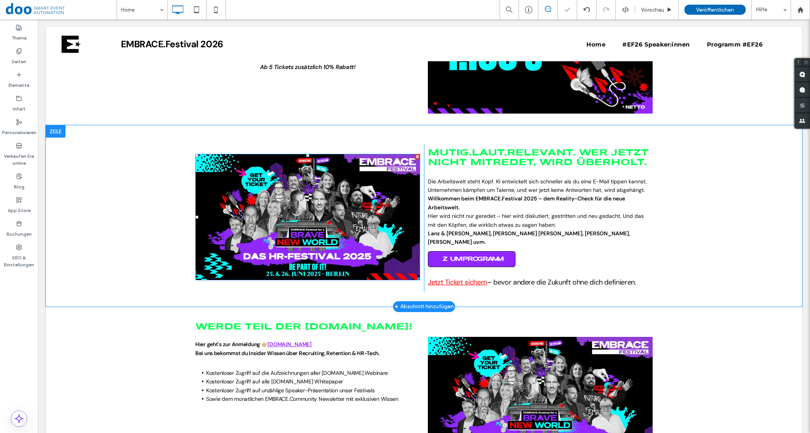
click at [60, 132] on div at bounding box center [56, 131] width 20 height 12
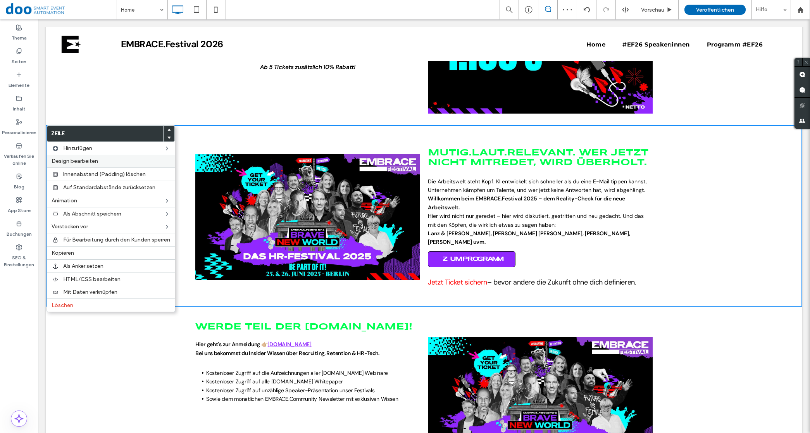
click at [81, 158] on span "Design bearbeiten" at bounding box center [75, 161] width 47 height 7
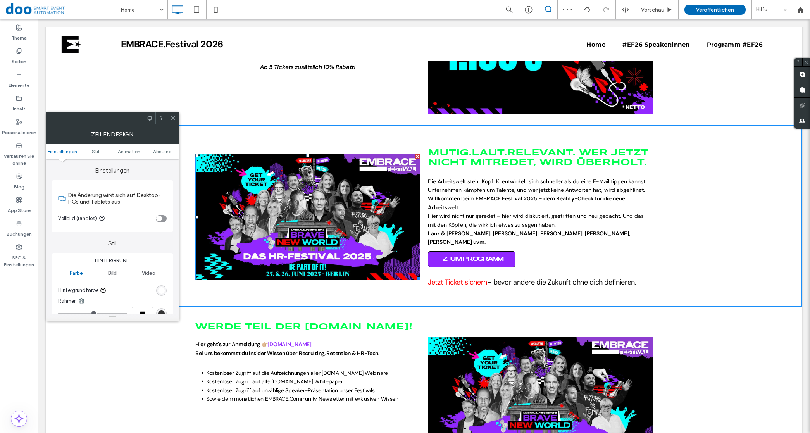
click at [164, 216] on div "toggle" at bounding box center [161, 218] width 11 height 7
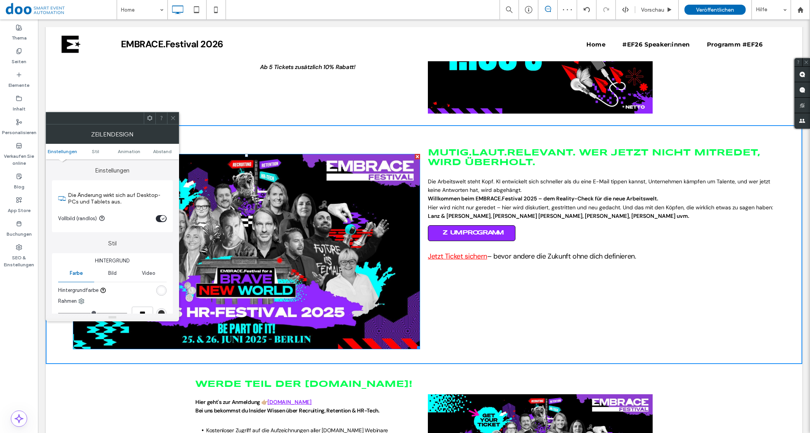
click at [173, 119] on icon at bounding box center [173, 118] width 6 height 6
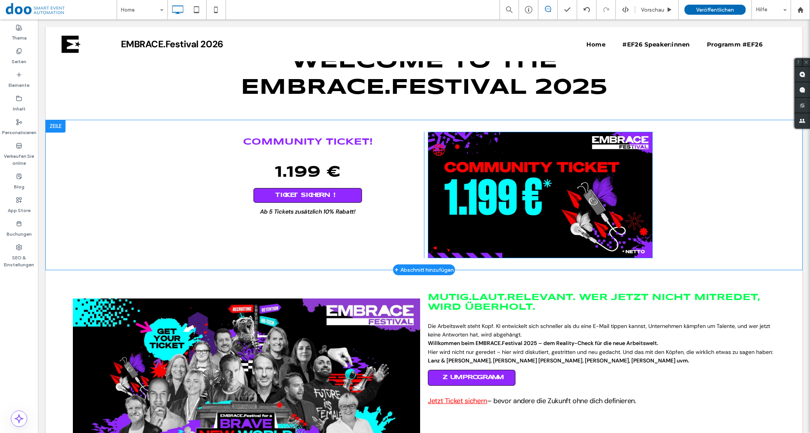
scroll to position [291, 0]
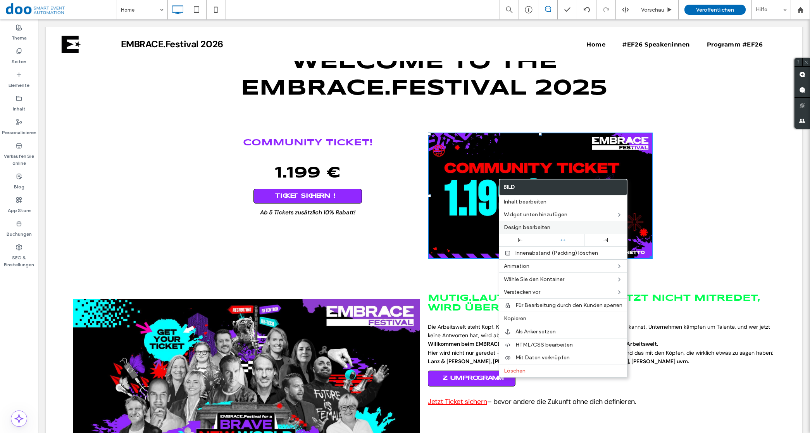
click at [524, 224] on span "Design bearbeiten" at bounding box center [527, 227] width 47 height 7
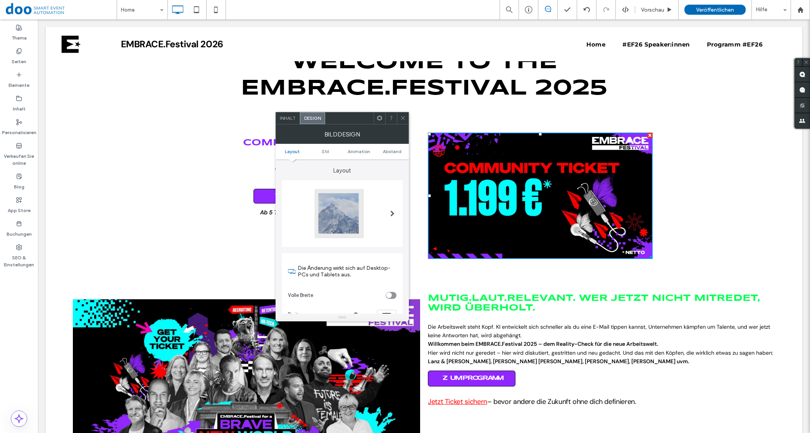
click at [393, 295] on div "toggle" at bounding box center [391, 295] width 11 height 7
click at [392, 298] on div "toggle" at bounding box center [393, 295] width 6 height 6
click at [284, 117] on span "Inhalt" at bounding box center [288, 118] width 16 height 6
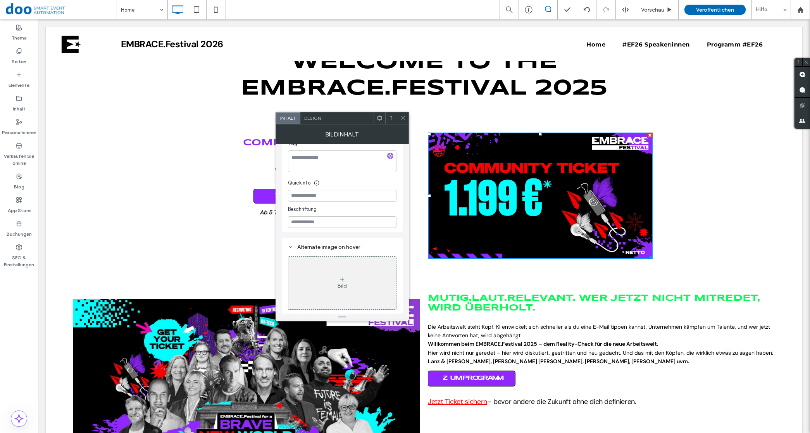
scroll to position [39, 0]
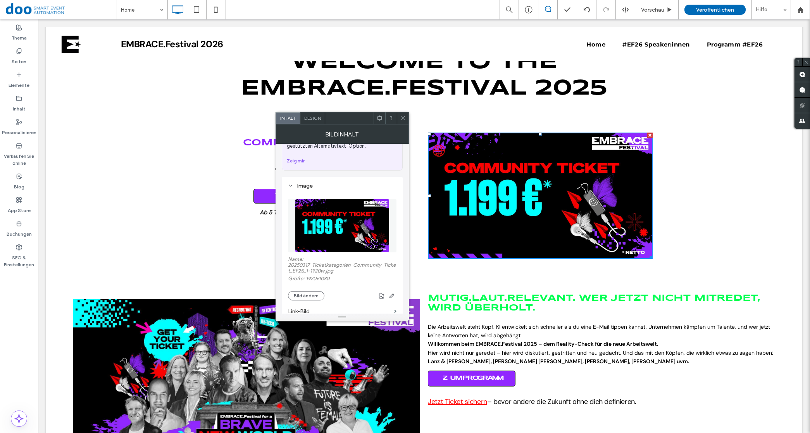
click at [401, 117] on icon at bounding box center [403, 118] width 6 height 6
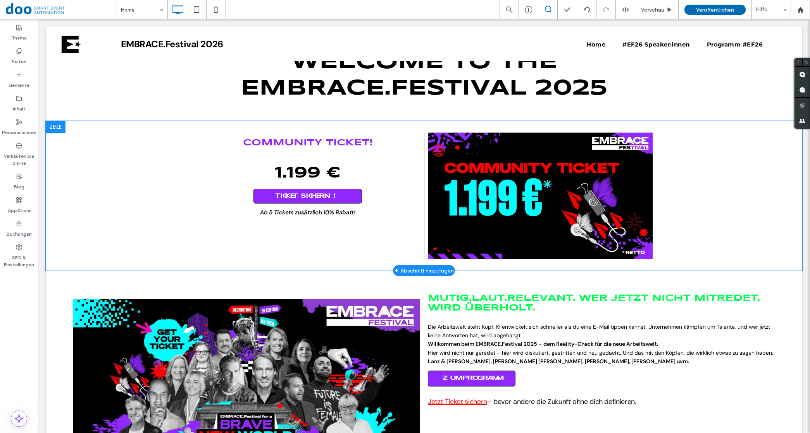
click at [703, 154] on div "COMMUNITY TICKET! 1.199 € TICKET SICHERN! Ab 5 Tickets zusätzlich 10% Rabatt! C…" at bounding box center [424, 196] width 757 height 150
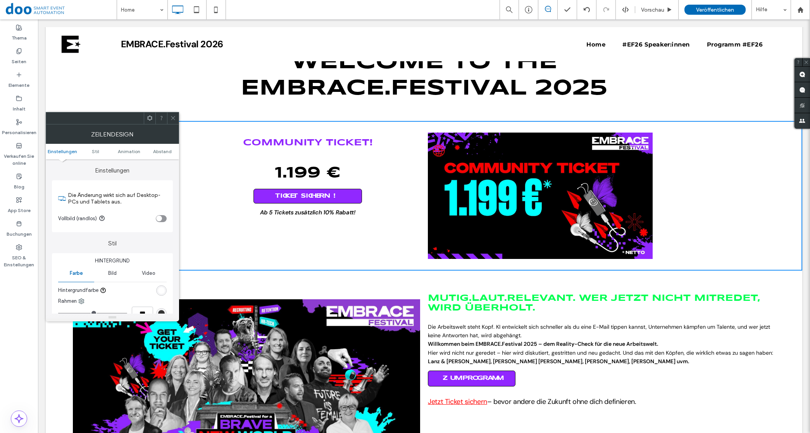
click at [162, 221] on div "toggle" at bounding box center [159, 219] width 6 height 6
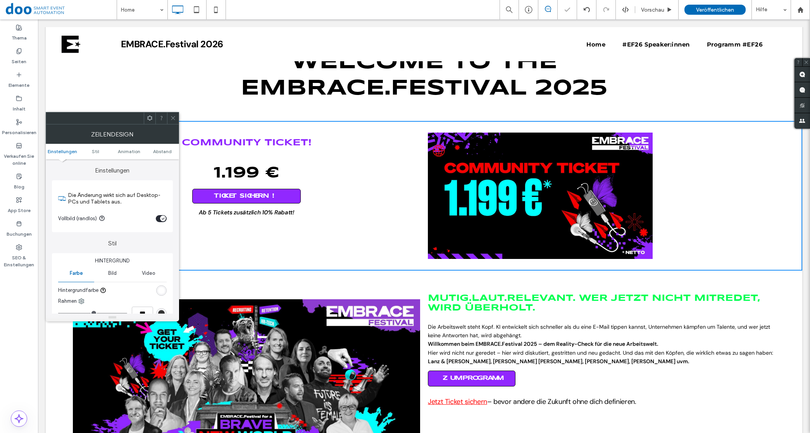
click at [660, 207] on div "Click To Paste" at bounding box center [601, 196] width 355 height 126
click at [522, 194] on img at bounding box center [540, 196] width 225 height 126
click at [172, 119] on icon at bounding box center [173, 118] width 6 height 6
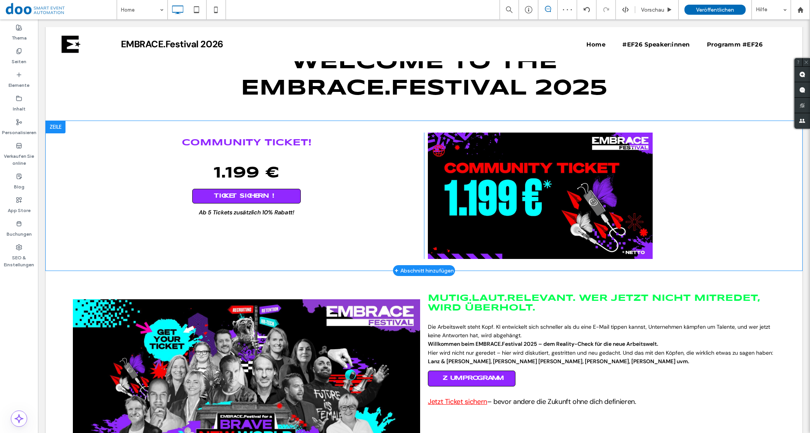
click at [721, 167] on div "Click To Paste" at bounding box center [601, 196] width 355 height 126
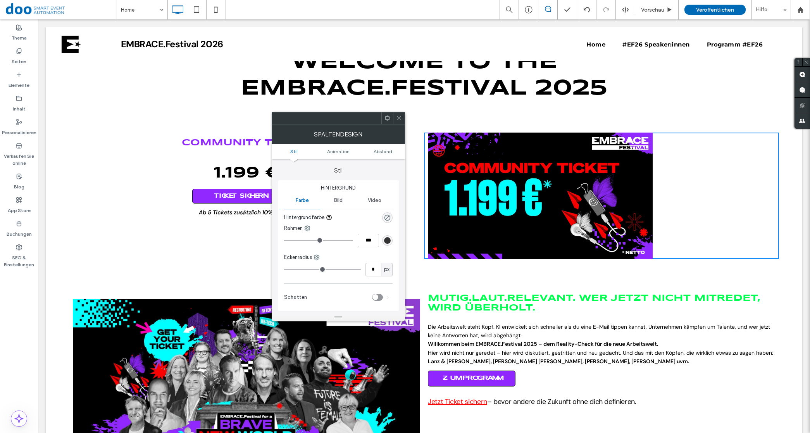
click at [402, 116] on div at bounding box center [399, 118] width 12 height 12
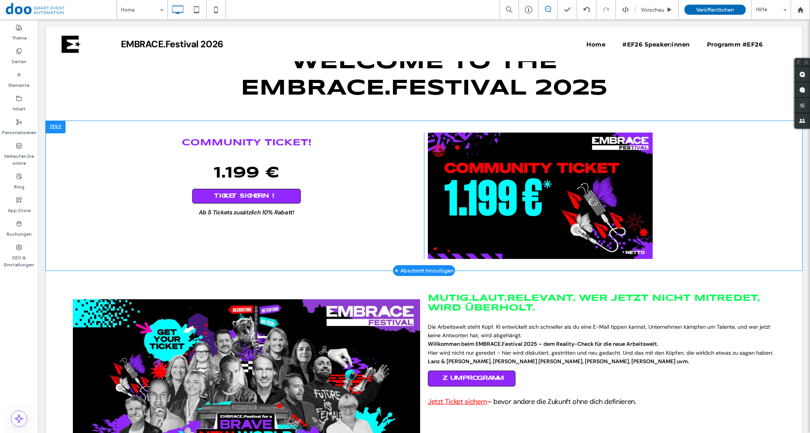
click at [748, 142] on div "Click To Paste" at bounding box center [601, 196] width 355 height 126
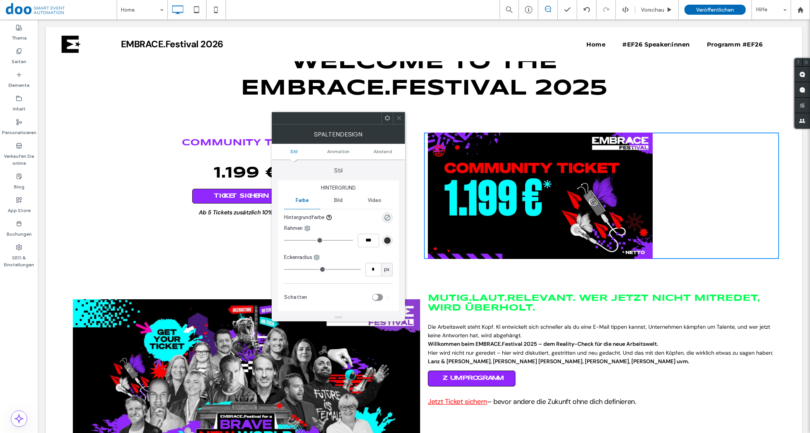
click at [330, 155] on ul "Stil Animation Abstand" at bounding box center [338, 152] width 133 height 16
drag, startPoint x: 404, startPoint y: 125, endPoint x: 400, endPoint y: 125, distance: 4.3
click at [403, 125] on div "Spaltendesign" at bounding box center [338, 133] width 133 height 19
click at [401, 121] on div at bounding box center [398, 118] width 12 height 12
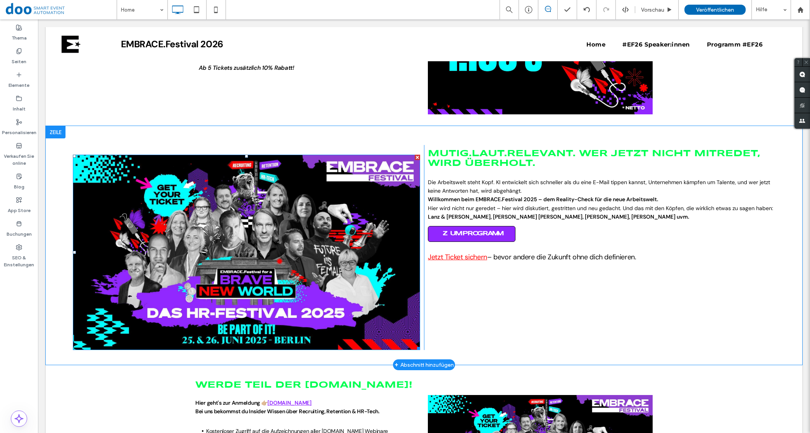
scroll to position [436, 0]
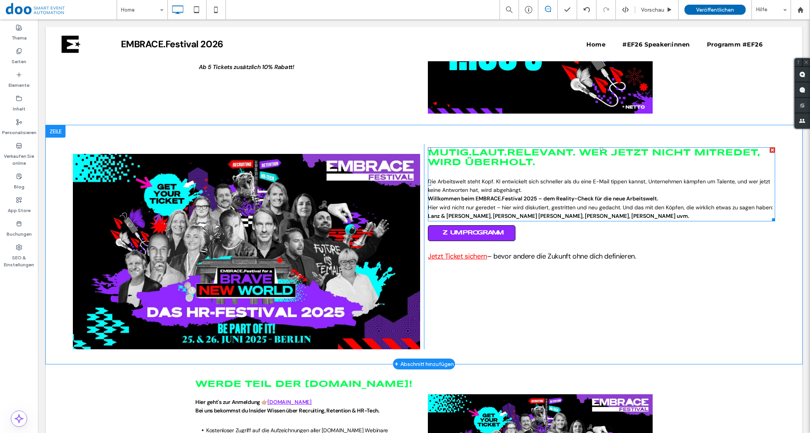
click at [477, 189] on span "Die Arbeitswelt steht Kopf. KI entwickelt sich schneller als du eine E-Mail tip…" at bounding box center [599, 186] width 342 height 16
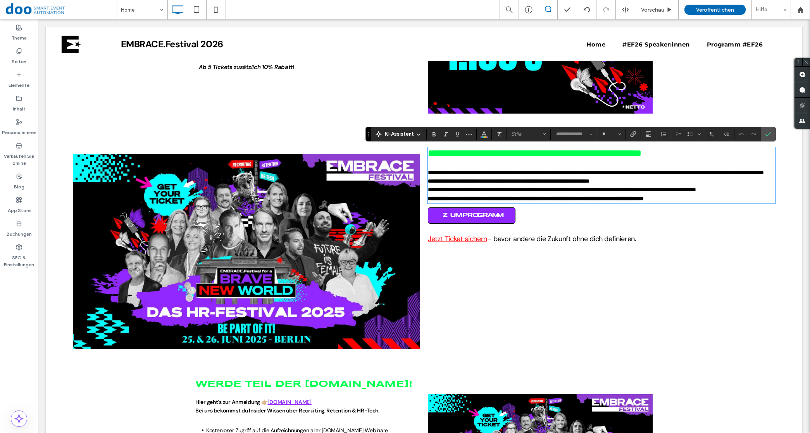
click at [756, 185] on p "**********" at bounding box center [601, 181] width 347 height 9
type input "*******"
type input "**"
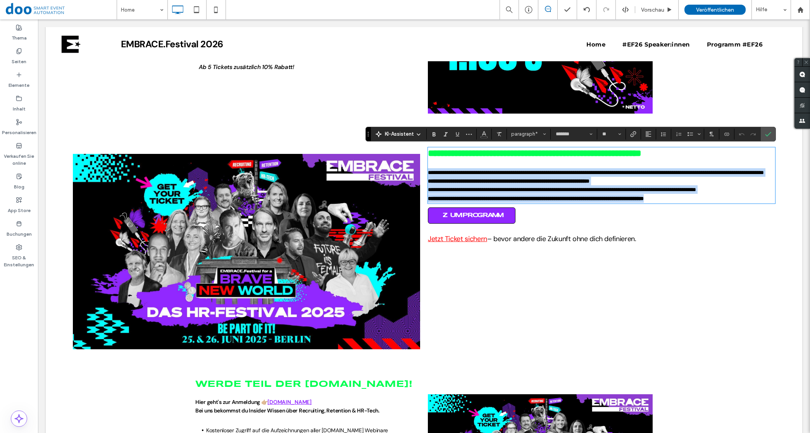
drag, startPoint x: 681, startPoint y: 215, endPoint x: 397, endPoint y: 183, distance: 285.7
click at [397, 183] on div "**********" at bounding box center [424, 246] width 710 height 205
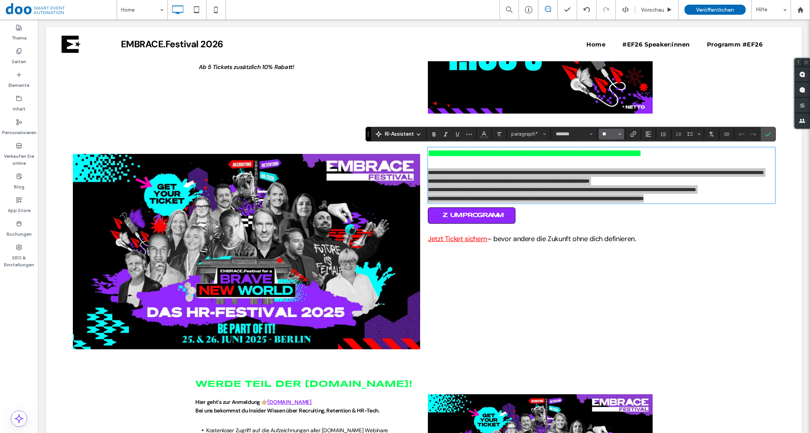
click at [610, 133] on input "**" at bounding box center [609, 134] width 15 height 6
click at [620, 130] on span "Größe" at bounding box center [619, 134] width 3 height 10
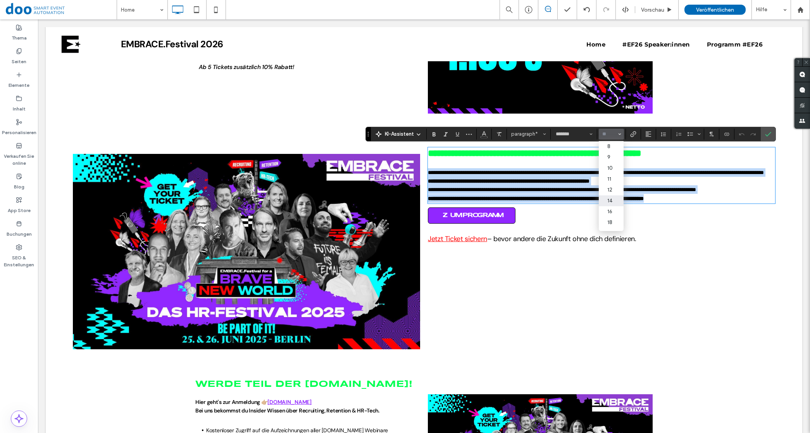
type input "**"
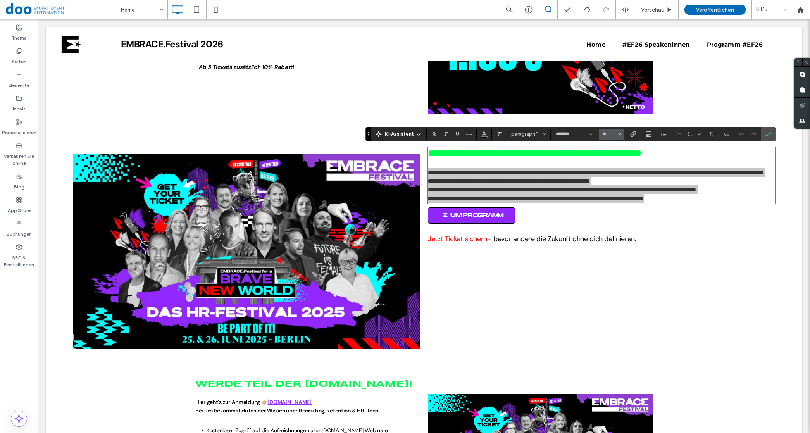
click at [623, 134] on button "**" at bounding box center [611, 134] width 25 height 11
click at [615, 179] on label "18" at bounding box center [611, 174] width 25 height 11
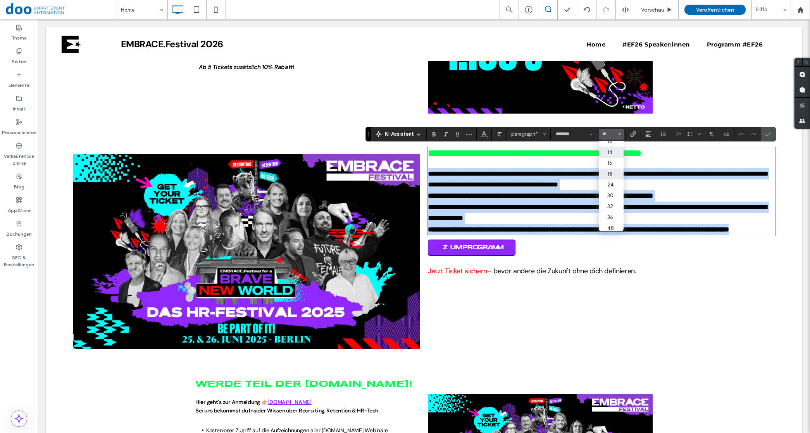
type input "**"
type input "*********"
type input "**"
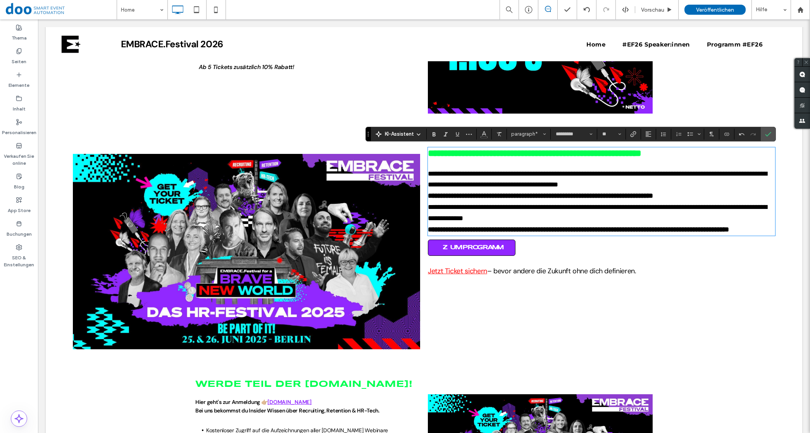
click at [478, 152] on span "**********" at bounding box center [535, 153] width 214 height 9
drag, startPoint x: 566, startPoint y: 162, endPoint x: 536, endPoint y: 159, distance: 30.0
click at [428, 154] on h2 "**********" at bounding box center [601, 158] width 347 height 20
click at [622, 134] on icon "Größe" at bounding box center [619, 134] width 3 height 3
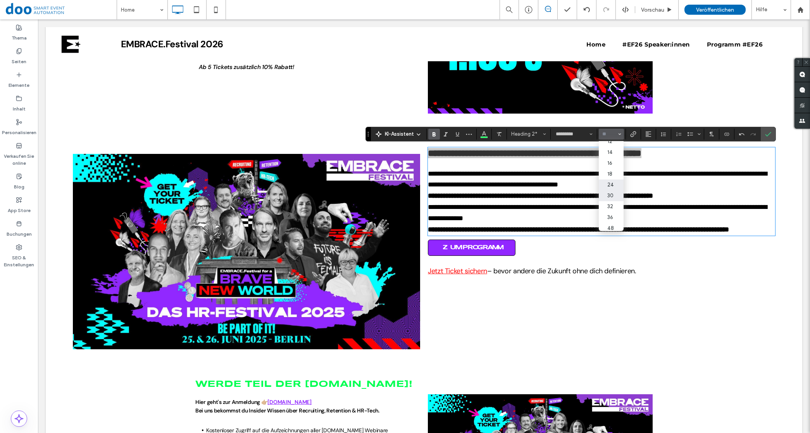
click at [619, 196] on label "30" at bounding box center [611, 195] width 25 height 11
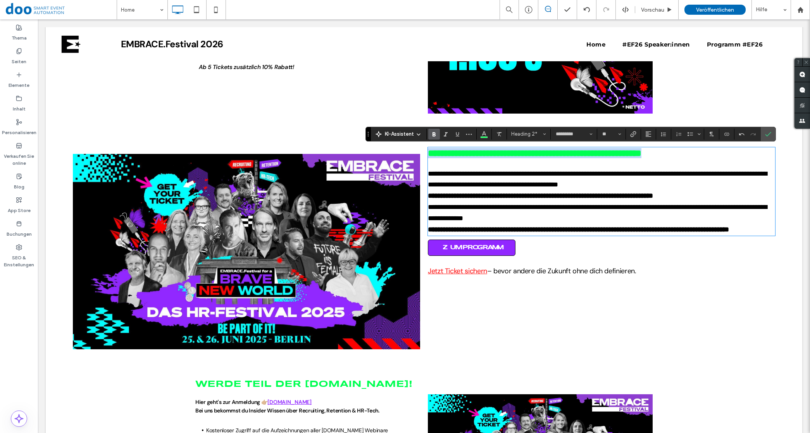
type input "**"
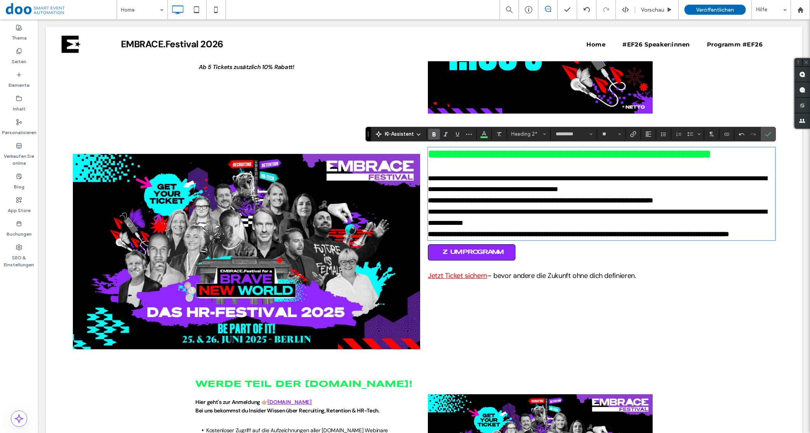
click at [335, 129] on div "**********" at bounding box center [424, 244] width 757 height 239
click at [534, 96] on img at bounding box center [540, 50] width 225 height 126
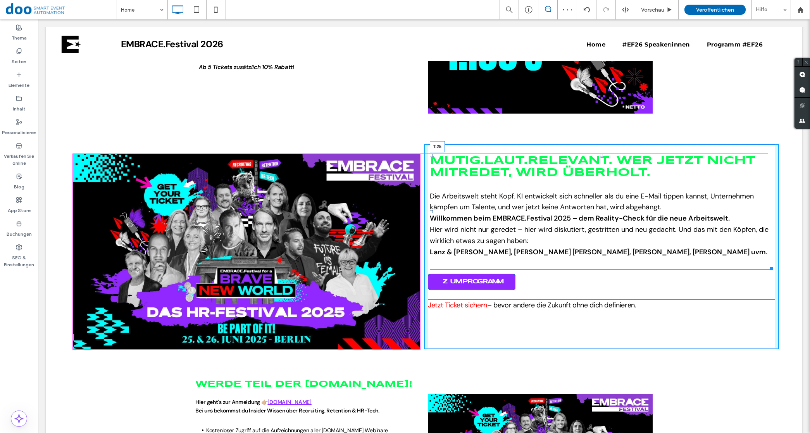
drag, startPoint x: 595, startPoint y: 148, endPoint x: 622, endPoint y: 195, distance: 54.3
click at [600, 155] on div at bounding box center [601, 155] width 3 height 3
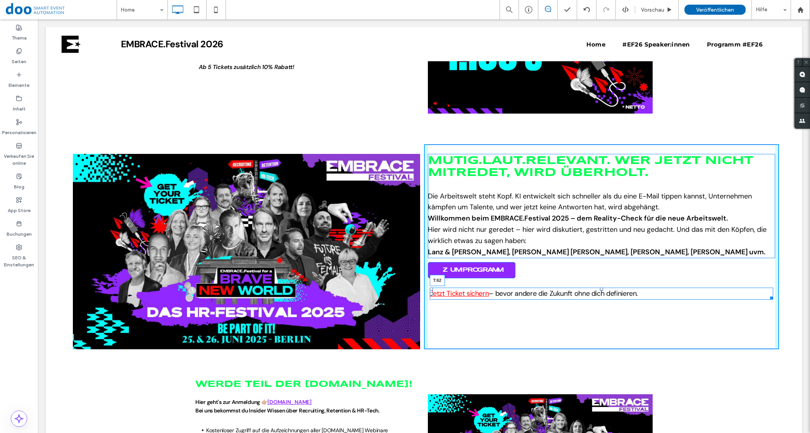
drag, startPoint x: 594, startPoint y: 300, endPoint x: 633, endPoint y: 333, distance: 51.4
click at [600, 291] on div at bounding box center [601, 289] width 3 height 3
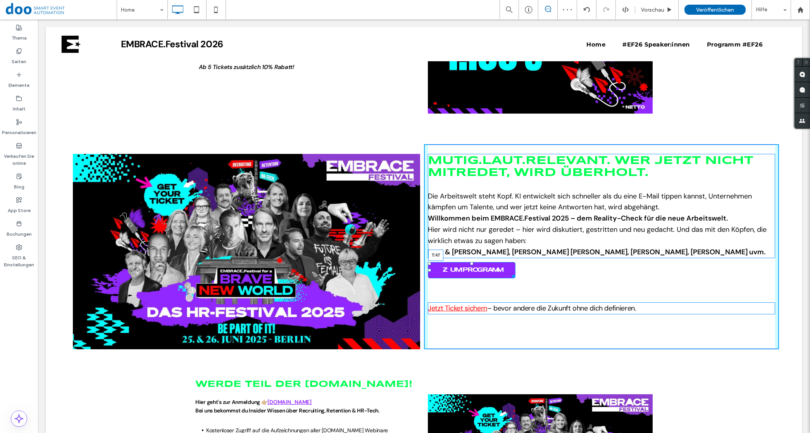
drag, startPoint x: 468, startPoint y: 275, endPoint x: 470, endPoint y: 289, distance: 14.9
click at [470, 289] on div "MUTIG.LAUT.RELEVANT. WER JETZT NICHT MITREDET, WIRD ÜBERHOLT. Die Arbeitswelt s…" at bounding box center [601, 246] width 355 height 205
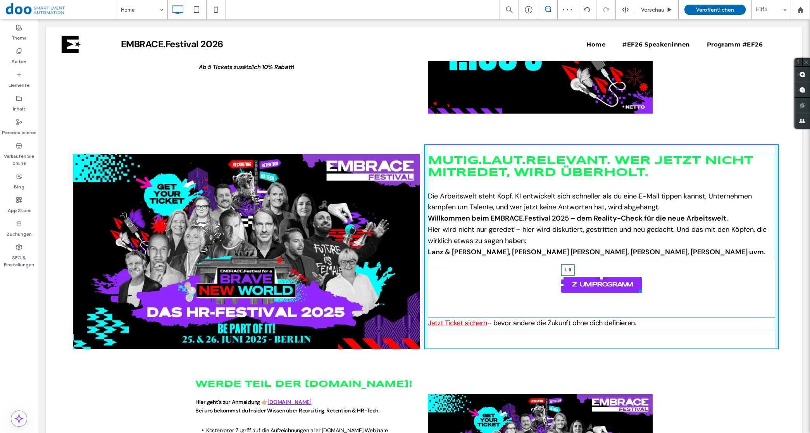
drag, startPoint x: 556, startPoint y: 295, endPoint x: 414, endPoint y: 292, distance: 141.6
click at [414, 292] on div "Click To Paste MUTIG.LAUT.RELEVANT. WER JETZT NICHT MITREDET, WIRD ÜBERHOLT. Di…" at bounding box center [424, 246] width 710 height 205
drag, startPoint x: 597, startPoint y: 334, endPoint x: 628, endPoint y: 341, distance: 31.8
click at [596, 322] on div "MUTIG.LAUT.RELEVANT. WER JETZT NICHT MITREDET, WIRD ÜBERHOLT. Die Arbeitswelt s…" at bounding box center [601, 246] width 355 height 205
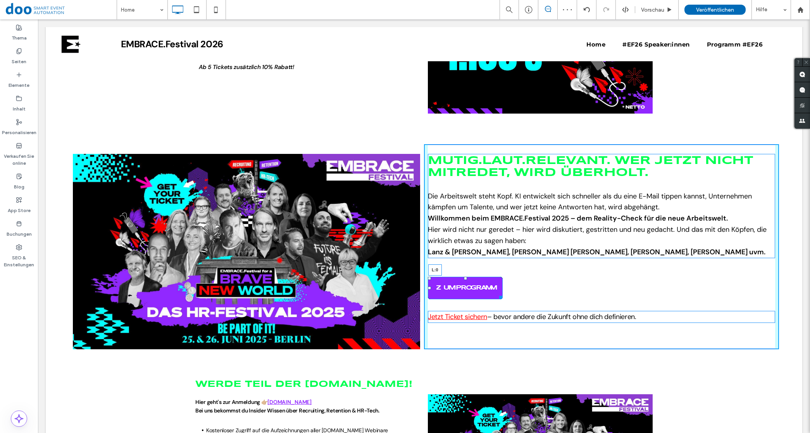
drag, startPoint x: 425, startPoint y: 299, endPoint x: 409, endPoint y: 299, distance: 15.1
click at [409, 299] on div "Click To Paste MUTIG.LAUT.RELEVANT. WER JETZT NICHT MITREDET, WIRD ÜBERHOLT. Di…" at bounding box center [424, 246] width 710 height 205
drag, startPoint x: 490, startPoint y: 307, endPoint x: 547, endPoint y: 323, distance: 59.4
click at [496, 299] on div at bounding box center [494, 296] width 6 height 6
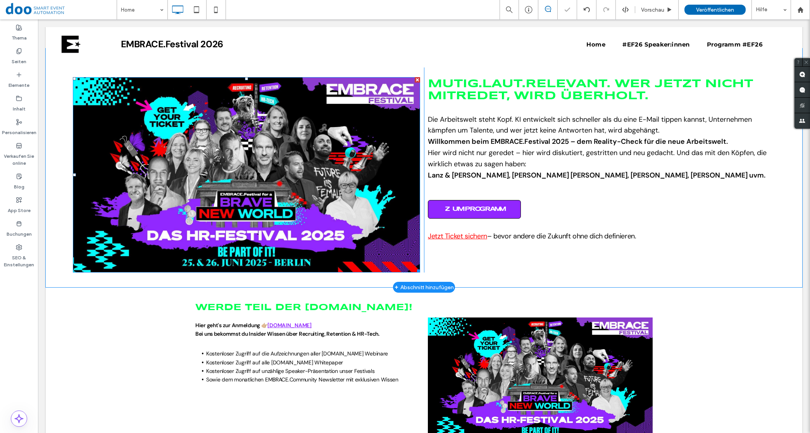
scroll to position [533, 0]
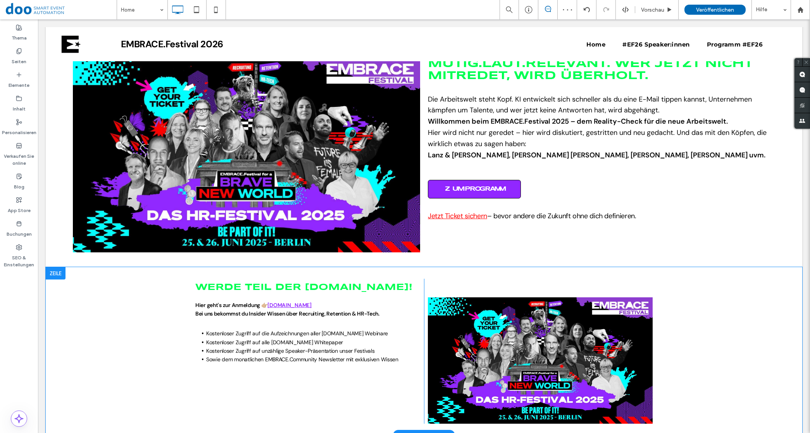
click at [252, 279] on div "WERDE TEIL DER [DOMAIN_NAME]! Hier geht's zur Anmeldung 👉🏼 [DOMAIN_NAME] Bei un…" at bounding box center [308, 351] width 233 height 145
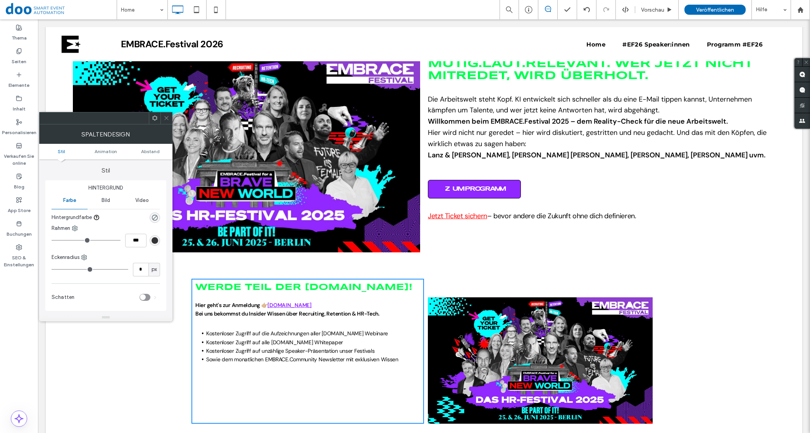
click at [97, 307] on div "Schatten" at bounding box center [106, 297] width 109 height 19
click at [95, 336] on div "WERDE TEIL DER [DOMAIN_NAME]! Hier geht's zur Anmeldung 👉🏼 [DOMAIN_NAME] Bei un…" at bounding box center [424, 351] width 757 height 168
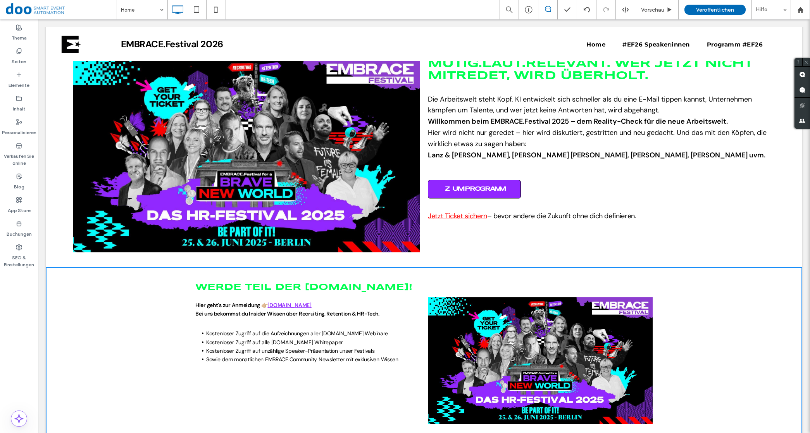
click at [84, 330] on div "WERDE TEIL DER [DOMAIN_NAME]! Hier geht's zur Anmeldung 👉🏼 [DOMAIN_NAME] Bei un…" at bounding box center [424, 351] width 757 height 168
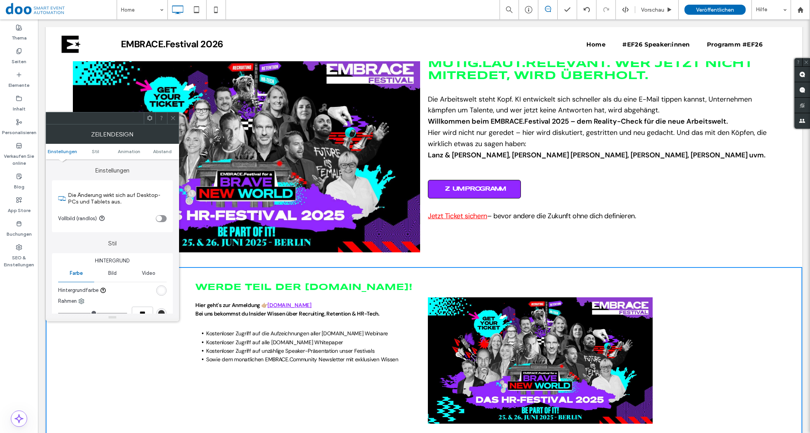
click at [161, 221] on div "toggle" at bounding box center [159, 219] width 6 height 6
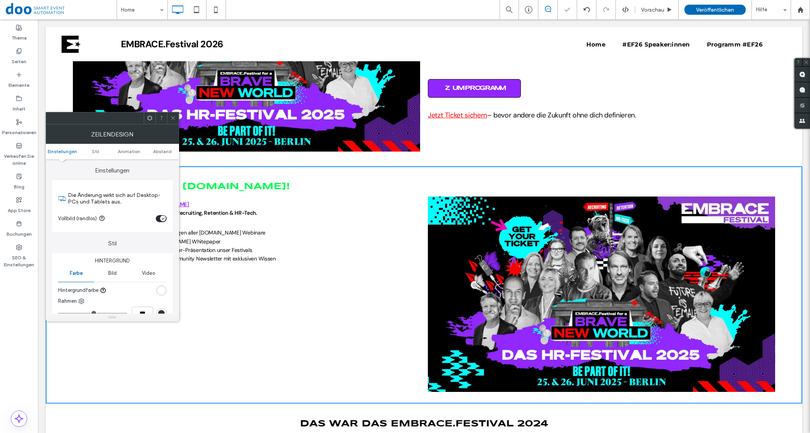
scroll to position [630, 0]
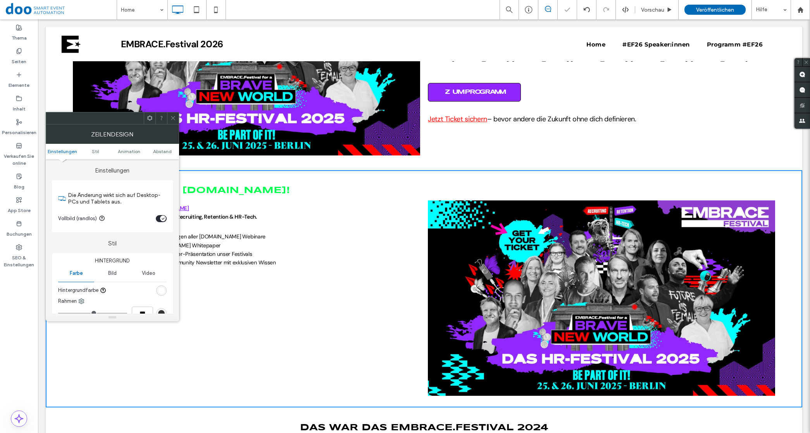
click at [174, 118] on icon at bounding box center [173, 118] width 6 height 6
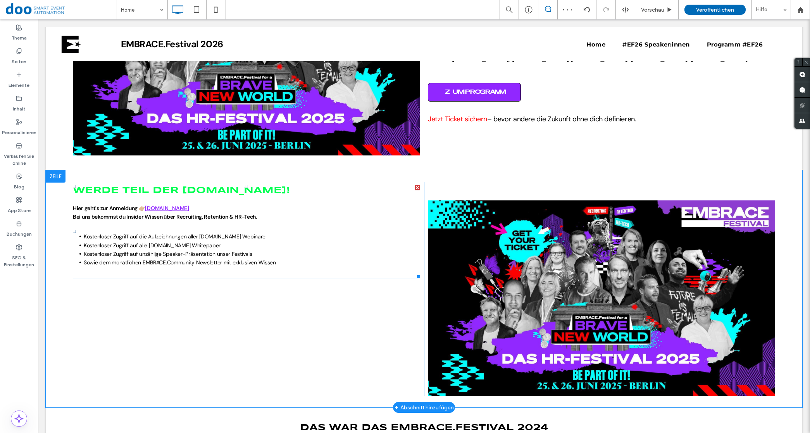
click at [222, 188] on span "WERDE TEIL DER [DOMAIN_NAME]!" at bounding box center [181, 190] width 217 height 9
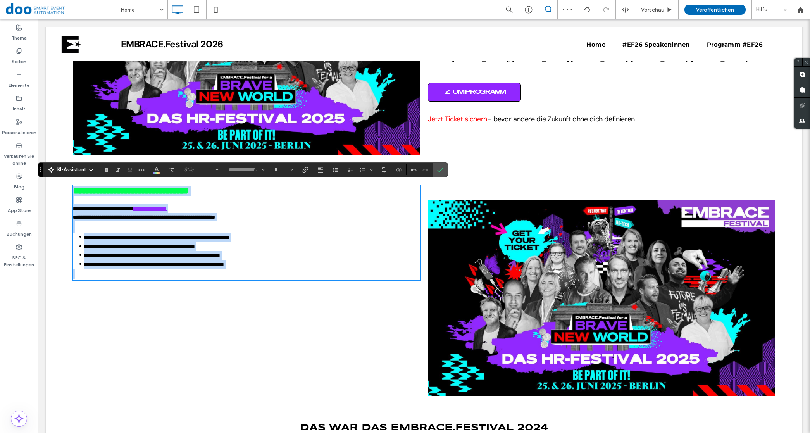
click at [346, 190] on h2 "**********" at bounding box center [246, 191] width 347 height 10
type input "*********"
type input "**"
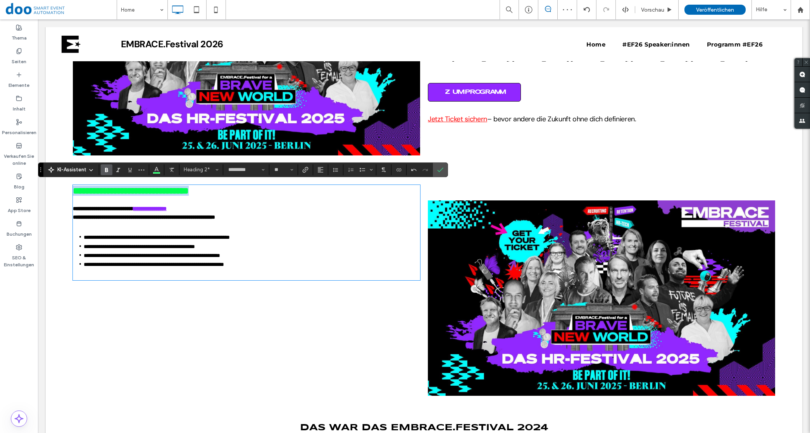
drag, startPoint x: 347, startPoint y: 190, endPoint x: 27, endPoint y: 187, distance: 320.3
click at [38, 187] on html "Click To Paste Zeile Get Involved Home Home Home Home Home ABOUT US Home Home H…" at bounding box center [424, 228] width 772 height 1679
click at [282, 169] on input "**" at bounding box center [281, 170] width 15 height 6
click at [284, 191] on label "30" at bounding box center [283, 196] width 25 height 11
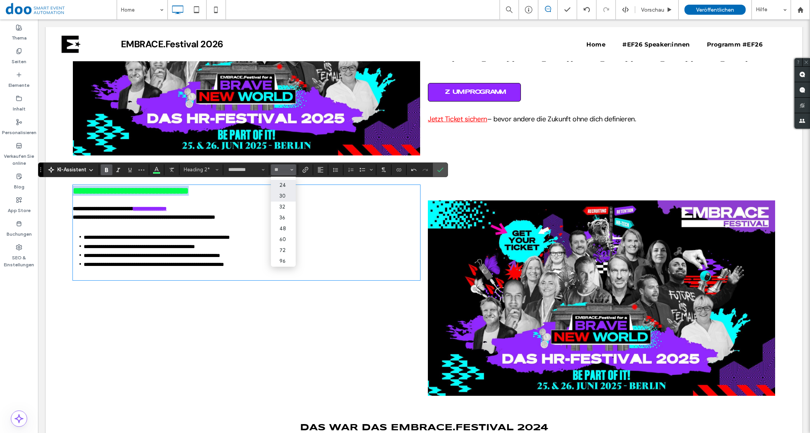
type input "**"
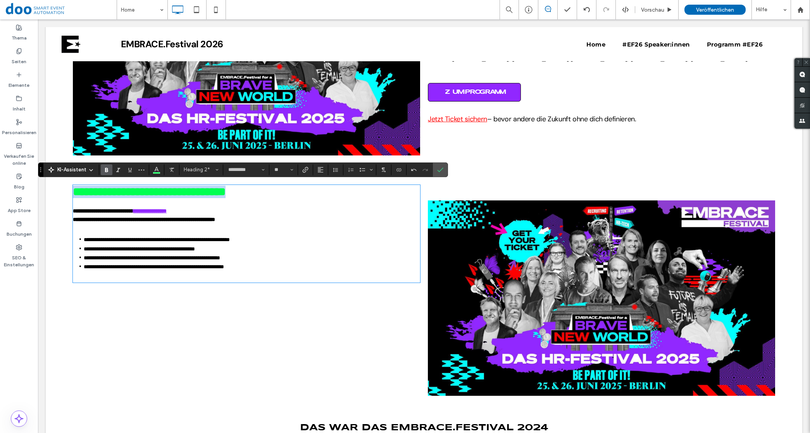
type input "*******"
click at [270, 207] on p "**********" at bounding box center [246, 211] width 347 height 9
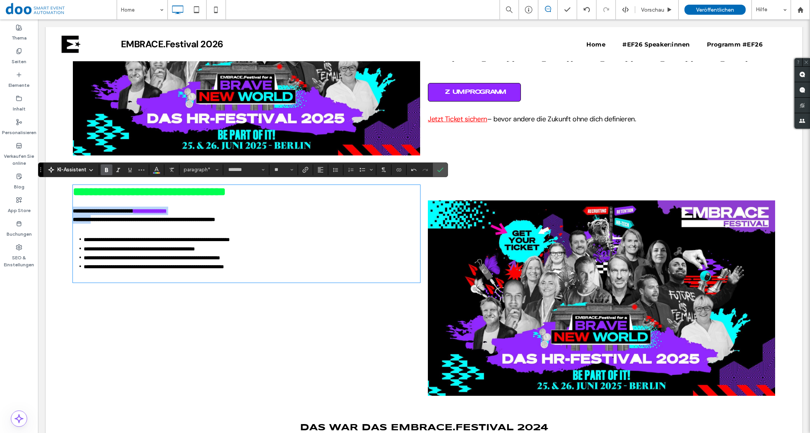
drag, startPoint x: 283, startPoint y: 262, endPoint x: 65, endPoint y: 211, distance: 224.0
click at [65, 211] on div "**********" at bounding box center [424, 288] width 757 height 237
click at [67, 208] on div "**********" at bounding box center [424, 288] width 757 height 237
type input "**"
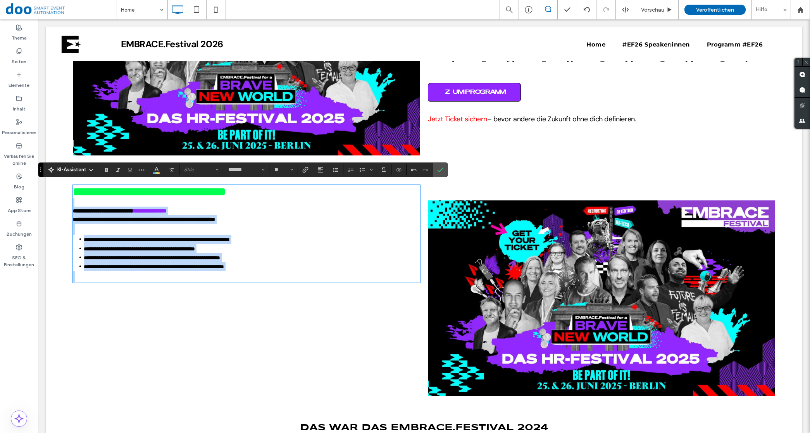
drag, startPoint x: 75, startPoint y: 199, endPoint x: 284, endPoint y: 274, distance: 222.5
click at [284, 274] on div "**********" at bounding box center [246, 234] width 347 height 96
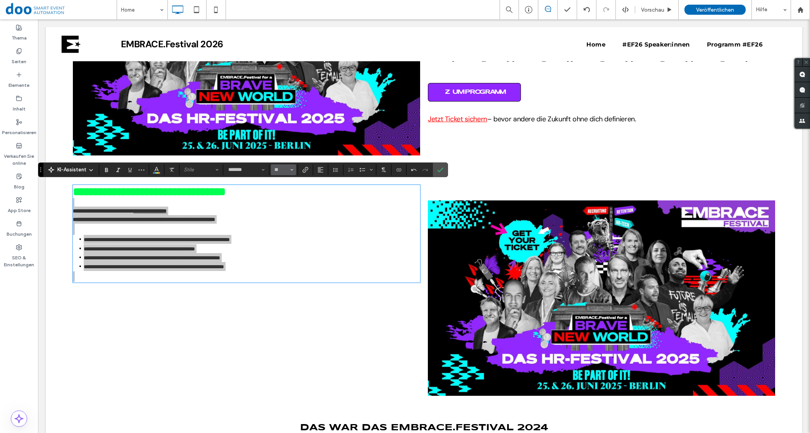
click at [293, 169] on use "Größe" at bounding box center [292, 170] width 3 height 2
drag, startPoint x: 288, startPoint y: 212, endPoint x: 249, endPoint y: 192, distance: 43.0
click at [287, 212] on label "18" at bounding box center [283, 209] width 25 height 11
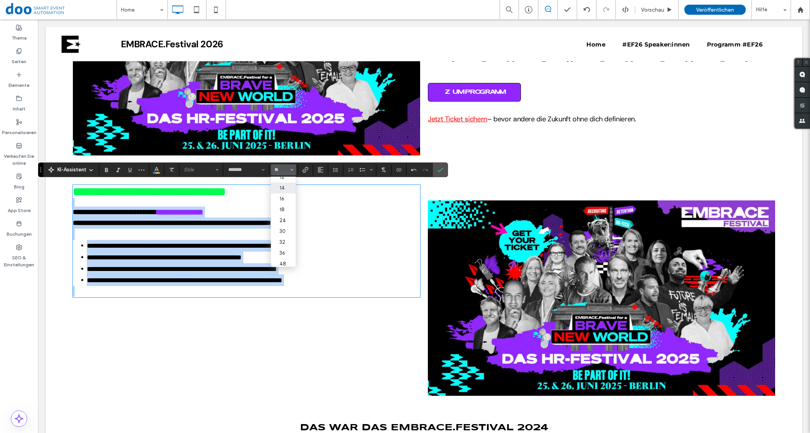
type input "**"
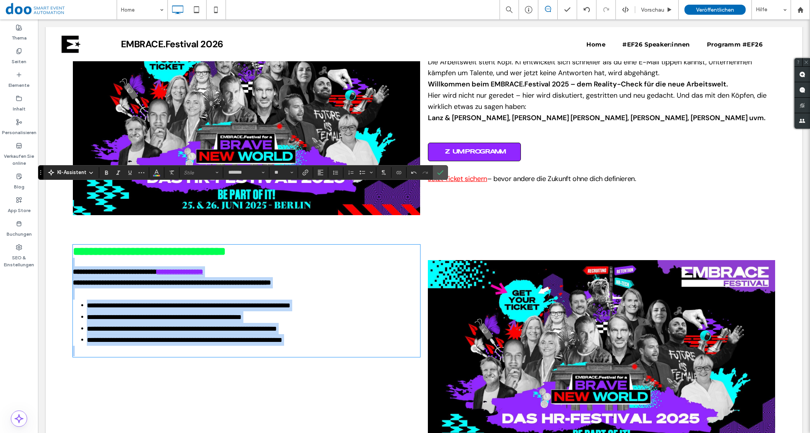
scroll to position [485, 0]
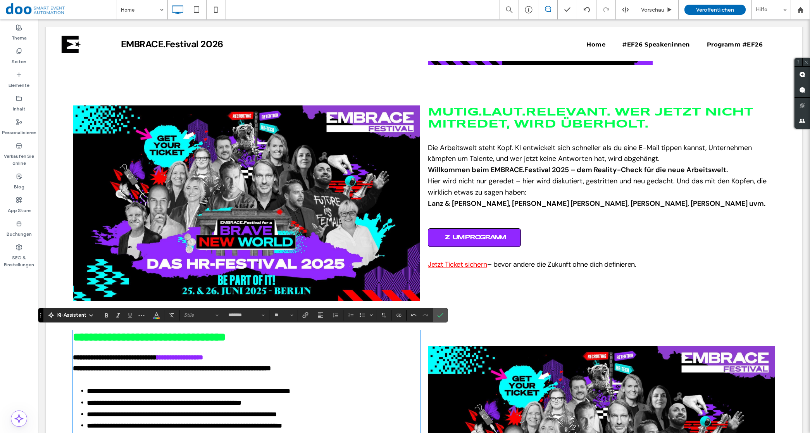
click at [476, 197] on p "Hier wird nicht nur geredet – hier wird diskutiert, gestritten und neu gedacht.…" at bounding box center [601, 187] width 347 height 22
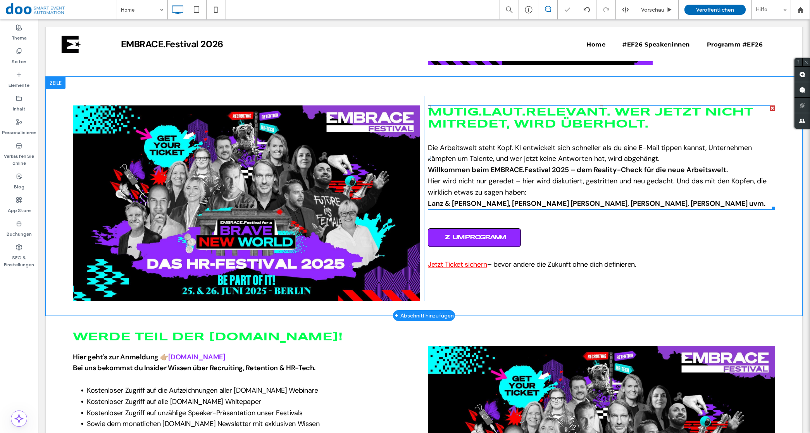
click at [473, 176] on p "Hier wird nicht nur geredet – hier wird diskutiert, gestritten und neu gedacht.…" at bounding box center [601, 187] width 347 height 22
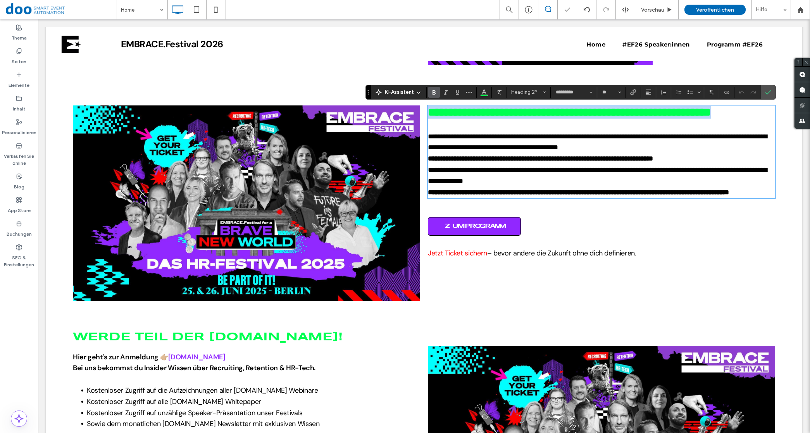
type input "*******"
type input "**"
click at [473, 176] on p "**********" at bounding box center [601, 175] width 347 height 22
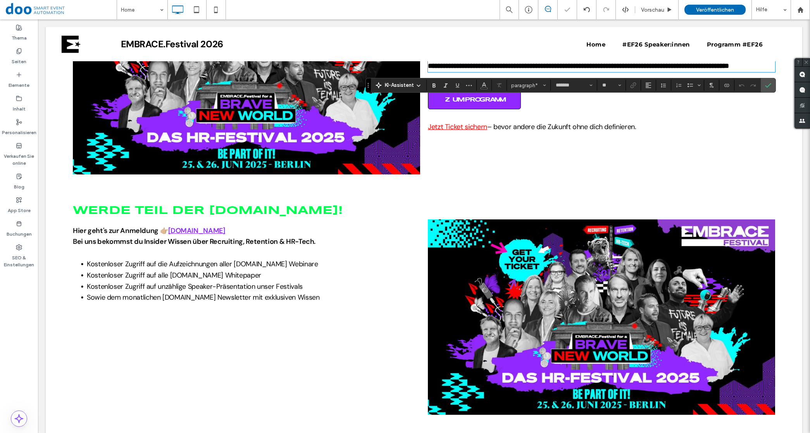
scroll to position [630, 0]
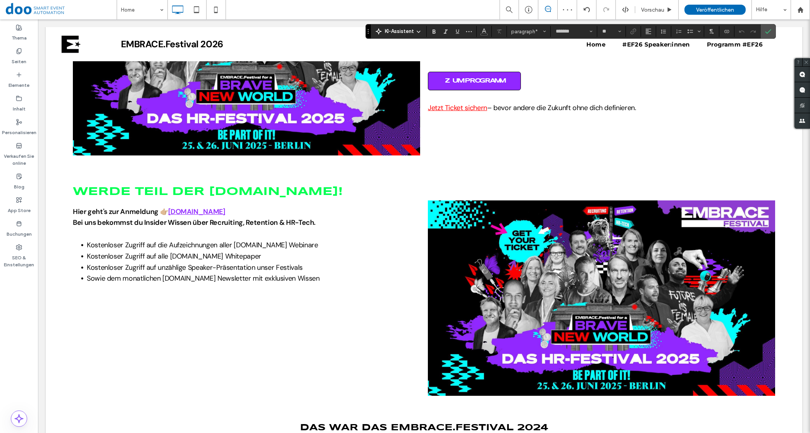
click at [278, 264] on span "Kostenloser Zugriff auf unzählige Speaker-Präsentation unser Festivals" at bounding box center [195, 267] width 216 height 9
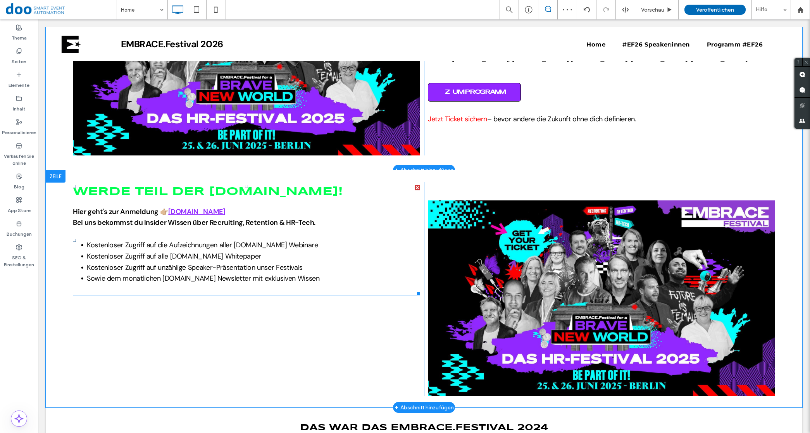
click at [229, 256] on span "Kostenloser Zugriff auf alle [DOMAIN_NAME] Whitepaper" at bounding box center [174, 256] width 174 height 9
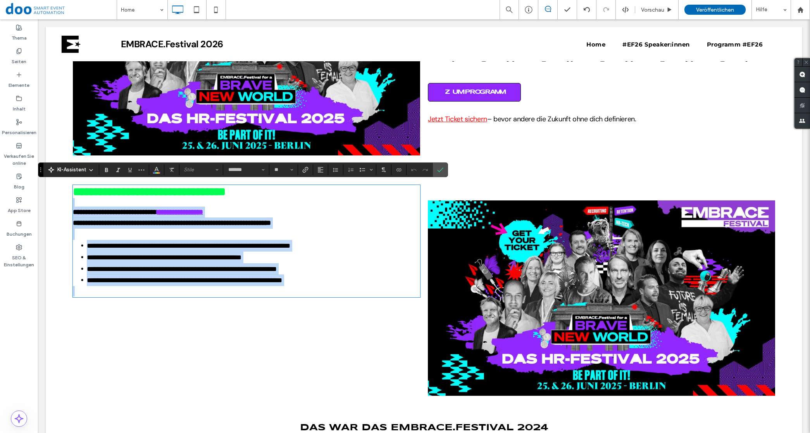
click at [249, 286] on p at bounding box center [246, 291] width 347 height 10
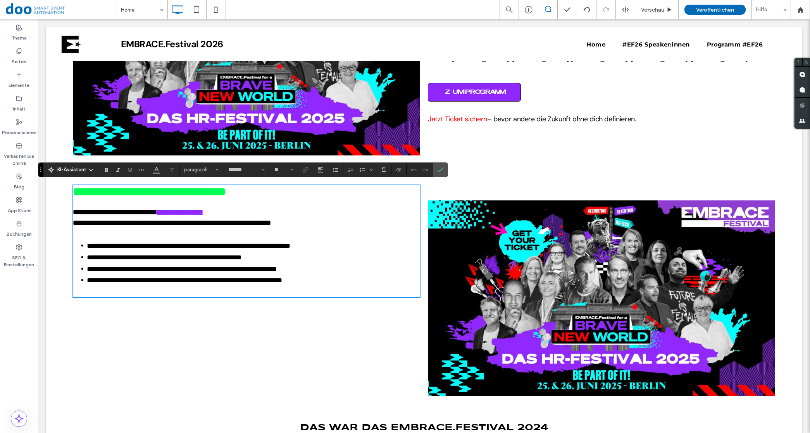
click at [527, 187] on div "Click To Paste" at bounding box center [601, 289] width 355 height 214
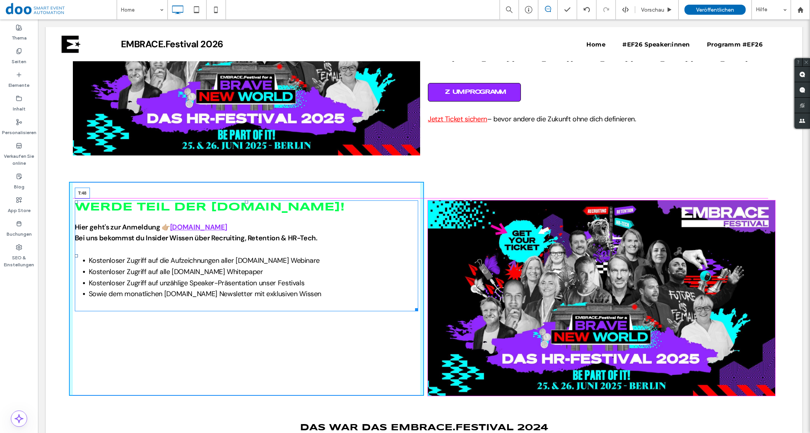
drag, startPoint x: 245, startPoint y: 185, endPoint x: 245, endPoint y: 200, distance: 15.5
click at [245, 200] on div at bounding box center [246, 201] width 3 height 3
drag, startPoint x: 74, startPoint y: 253, endPoint x: 304, endPoint y: 294, distance: 233.4
click at [264, 272] on div "WERDE TEIL DER [DOMAIN_NAME]! Hier geht's zur Anmeldung 👉🏼 [DOMAIN_NAME] Bei un…" at bounding box center [247, 255] width 344 height 111
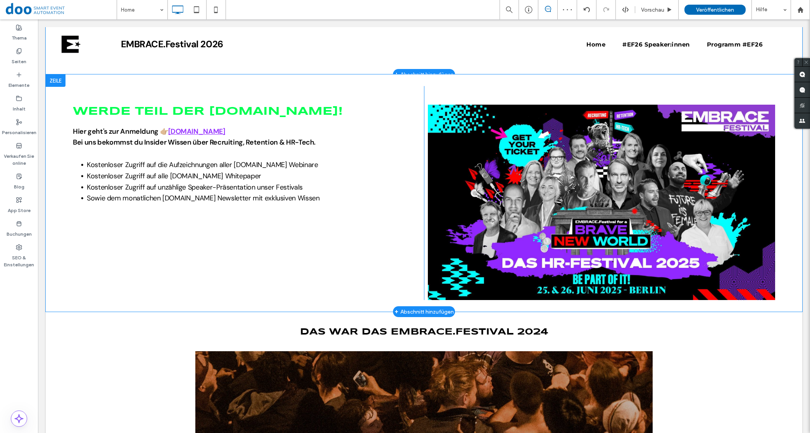
scroll to position [727, 0]
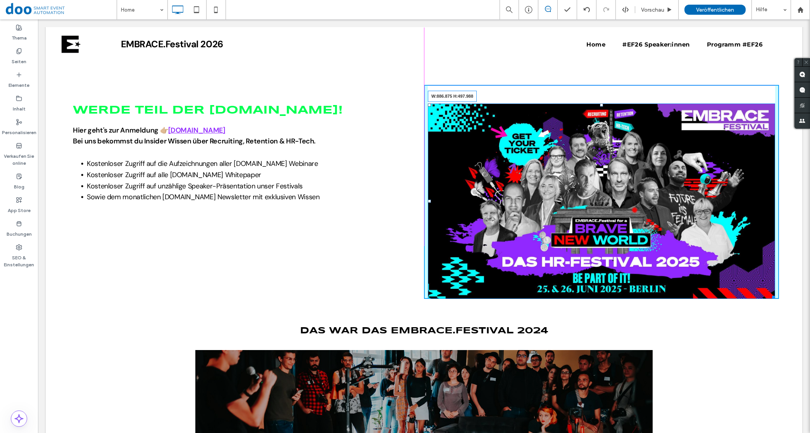
drag, startPoint x: 765, startPoint y: 290, endPoint x: 766, endPoint y: 241, distance: 48.9
click at [766, 241] on div "W:886.875 H:497.988" at bounding box center [601, 201] width 347 height 195
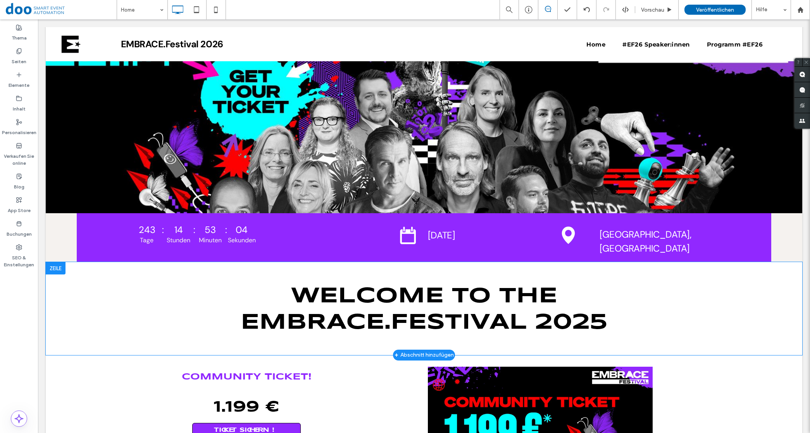
scroll to position [0, 0]
